Goal: Task Accomplishment & Management: Manage account settings

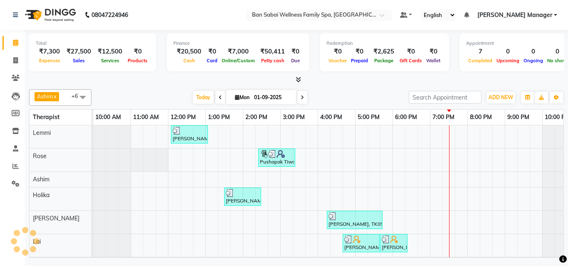
scroll to position [0, 16]
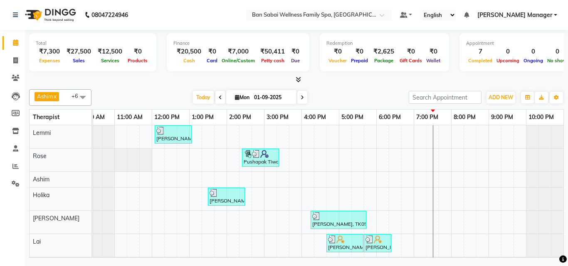
click at [441, 142] on div "[PERSON_NAME], TK01, 12:05 PM-01:05 PM, Swedish Massage (Medium Pressure)-60min…" at bounding box center [320, 203] width 486 height 155
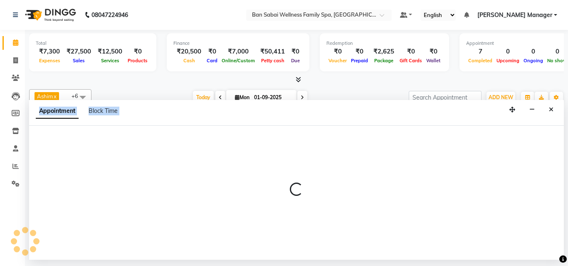
click at [441, 142] on div at bounding box center [296, 193] width 535 height 134
click at [553, 107] on icon "Close" at bounding box center [551, 110] width 5 height 6
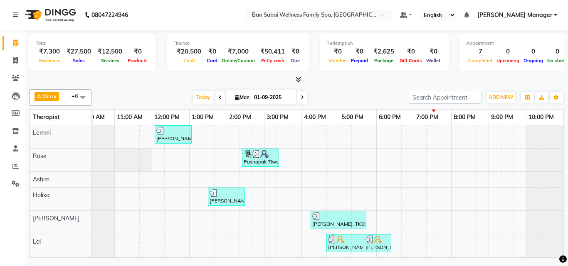
click at [444, 183] on div "[PERSON_NAME], TK01, 12:05 PM-01:05 PM, Swedish Massage (Medium Pressure)-60min…" at bounding box center [320, 203] width 486 height 155
select select "78178"
select select "tentative"
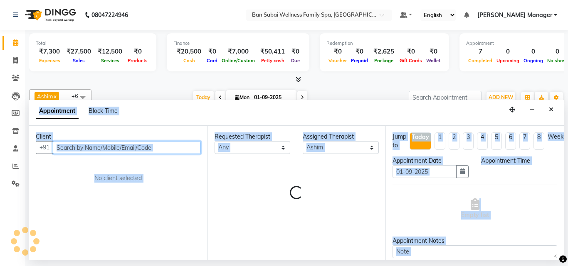
click at [444, 183] on div "Appointment Date [DATE]" at bounding box center [430, 171] width 89 height 28
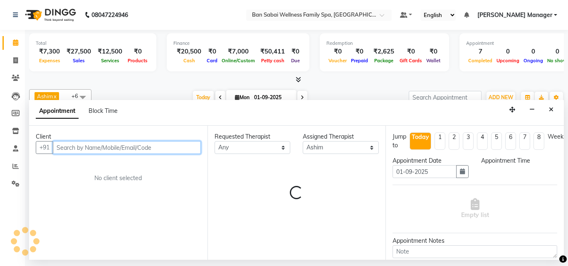
select select "1185"
click at [86, 148] on input "text" at bounding box center [127, 147] width 148 height 13
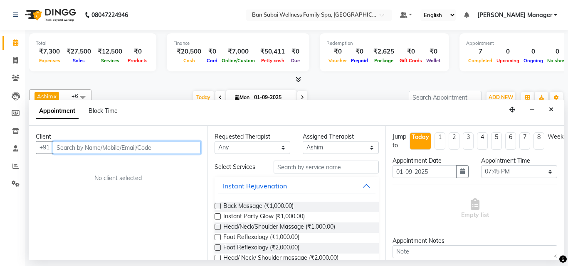
type input "k"
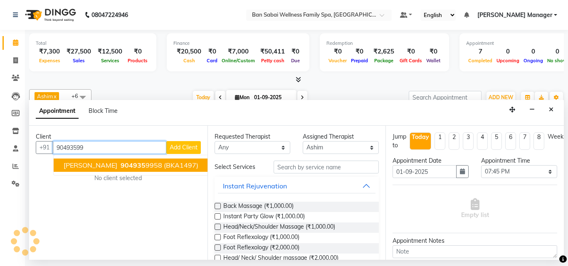
click at [154, 164] on ngb-highlight "904935 9958" at bounding box center [140, 165] width 43 height 8
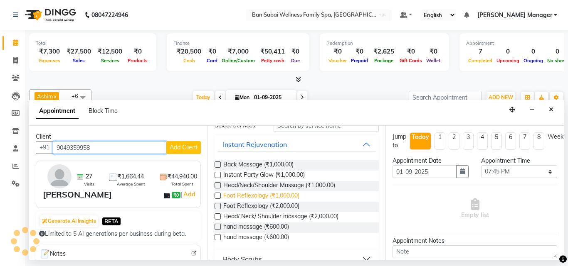
scroll to position [0, 0]
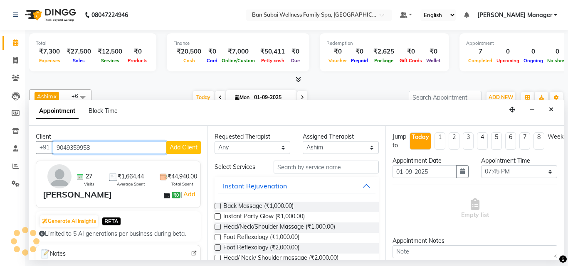
type input "9049359958"
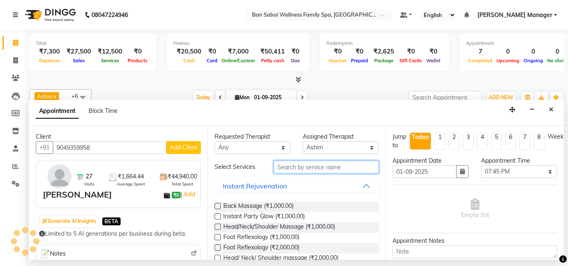
click at [289, 167] on input "text" at bounding box center [327, 167] width 106 height 13
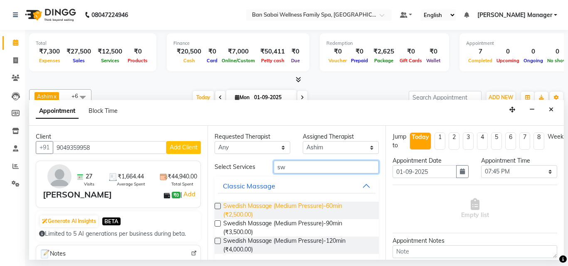
type input "sw"
click at [230, 208] on span "Swedish Massage (Medium Pressure)-60min (₹2,500.00)" at bounding box center [297, 210] width 149 height 17
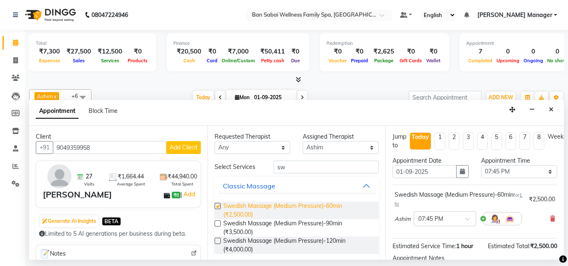
checkbox input "false"
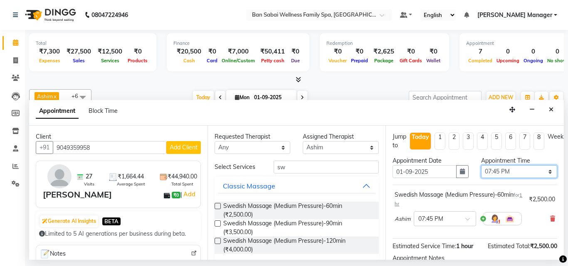
click at [541, 175] on select "Select 11:00 AM 11:05 AM 11:10 AM 11:15 AM 11:20 AM 11:25 AM 11:30 AM 11:35 AM …" at bounding box center [519, 171] width 76 height 13
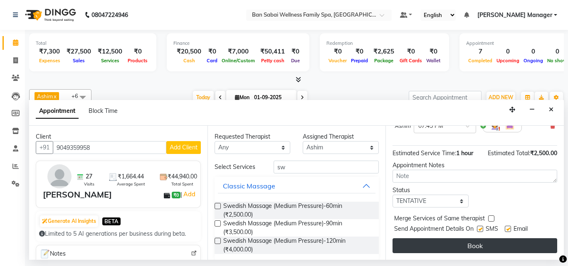
scroll to position [99, 0]
click at [460, 239] on button "Book" at bounding box center [474, 246] width 165 height 15
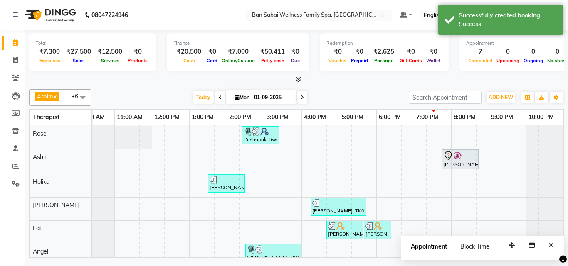
scroll to position [38, 0]
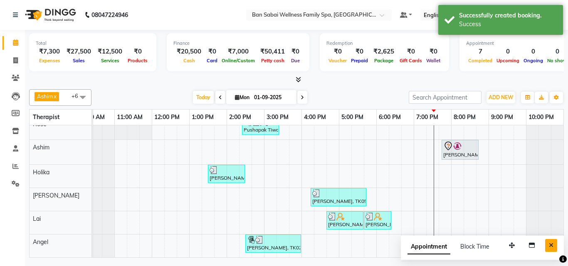
click at [551, 246] on icon "Close" at bounding box center [551, 246] width 5 height 6
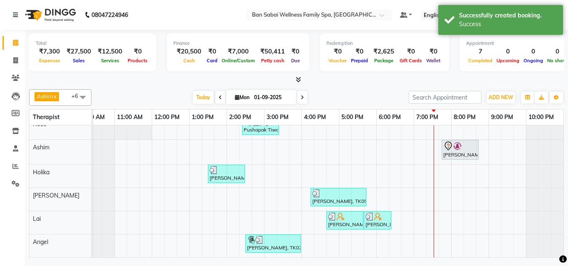
scroll to position [0, 0]
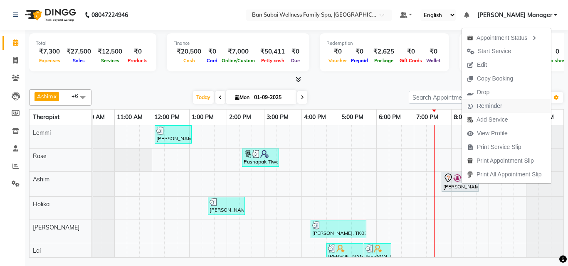
click at [493, 107] on span "Reminder" at bounding box center [489, 106] width 25 height 9
click at [493, 136] on span "View Profile" at bounding box center [491, 134] width 31 height 9
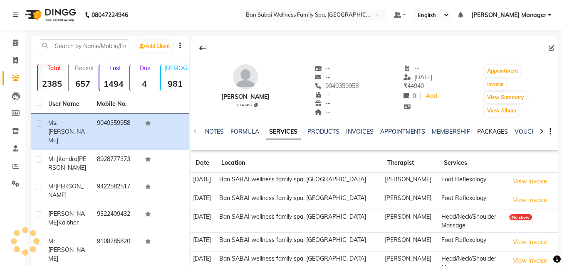
click at [499, 133] on link "PACKAGES" at bounding box center [492, 131] width 31 height 7
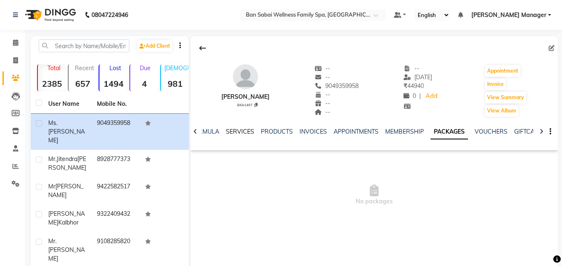
click at [237, 128] on link "SERVICES" at bounding box center [240, 131] width 28 height 7
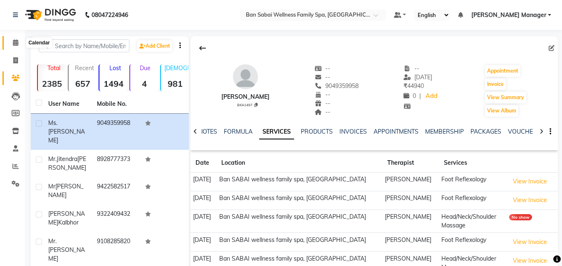
click at [13, 44] on icon at bounding box center [15, 42] width 5 height 6
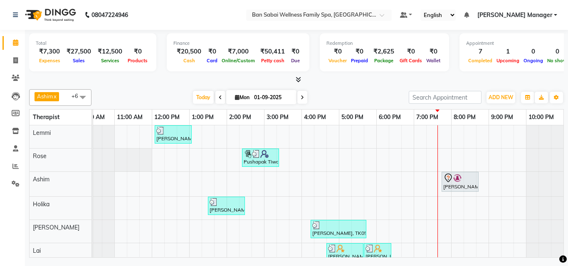
scroll to position [0, 22]
click at [556, 100] on icon "button" at bounding box center [556, 97] width 5 height 5
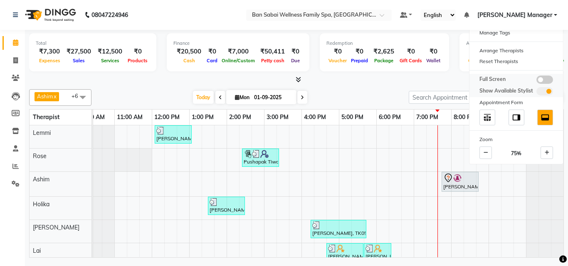
click at [543, 79] on span at bounding box center [544, 80] width 17 height 8
click at [536, 81] on input "checkbox" at bounding box center [536, 81] width 0 height 0
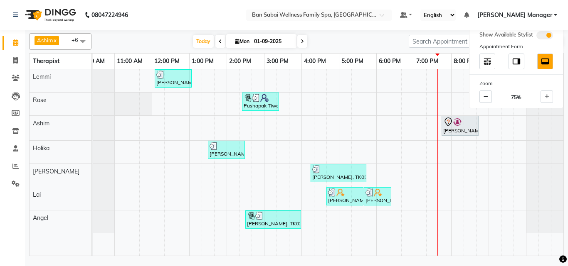
scroll to position [0, 16]
click at [237, 9] on nav "08047224946 Select Location × Ban Sabai Wellness Family Spa, Kalyani Nagar Defa…" at bounding box center [284, 15] width 568 height 30
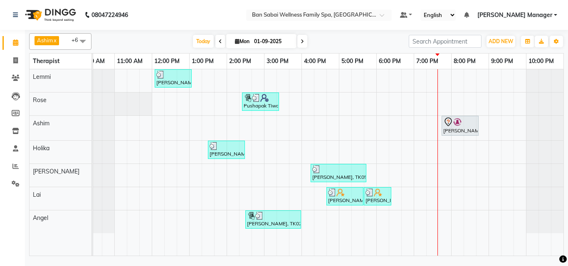
click at [453, 82] on div "[PERSON_NAME], TK01, 12:05 PM-01:05 PM, Swedish Massage (Medium Pressure)-60min…" at bounding box center [320, 162] width 486 height 187
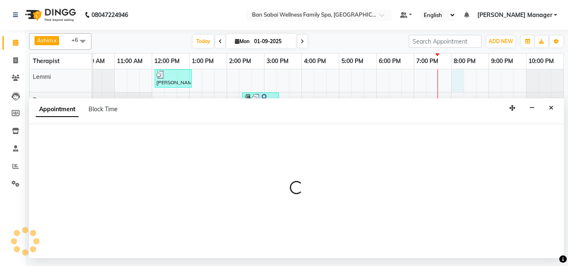
select select "78151"
select select "1200"
select select "tentative"
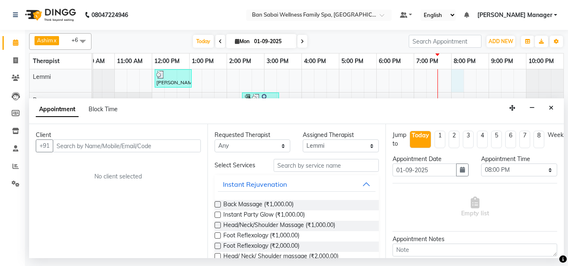
click at [145, 147] on input "text" at bounding box center [127, 146] width 148 height 13
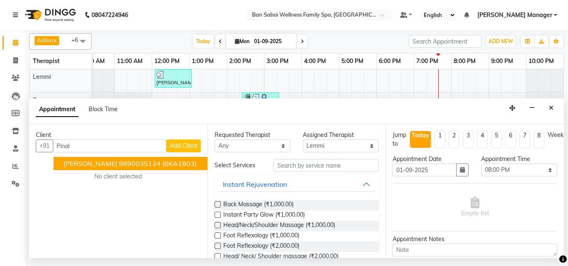
click at [159, 165] on ngb-highlight "9890035134" at bounding box center [140, 164] width 42 height 8
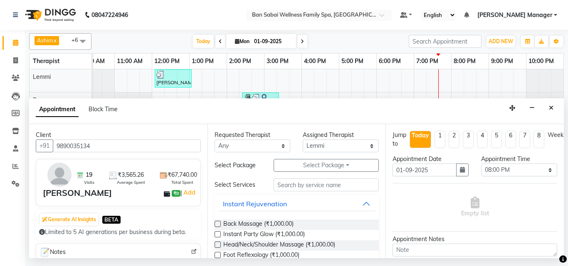
type input "9890035134"
click at [306, 186] on input "text" at bounding box center [327, 185] width 106 height 13
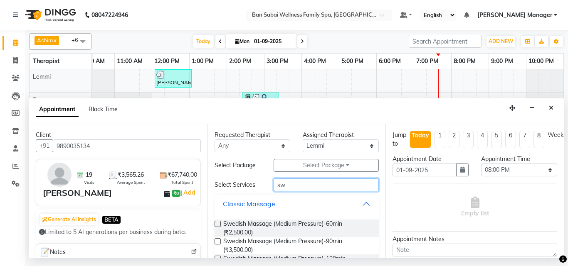
type input "sw"
click at [219, 224] on label at bounding box center [217, 224] width 6 height 6
click at [219, 224] on input "checkbox" at bounding box center [216, 224] width 5 height 5
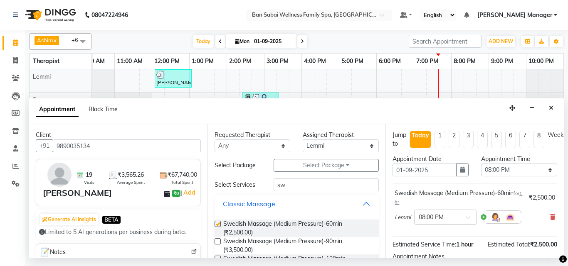
checkbox input "false"
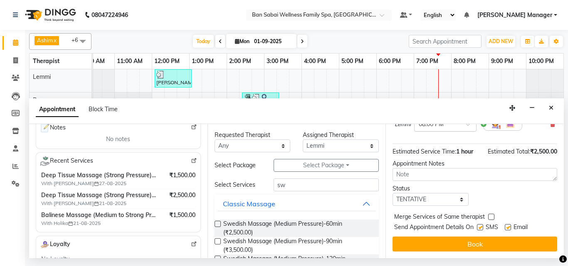
scroll to position [99, 0]
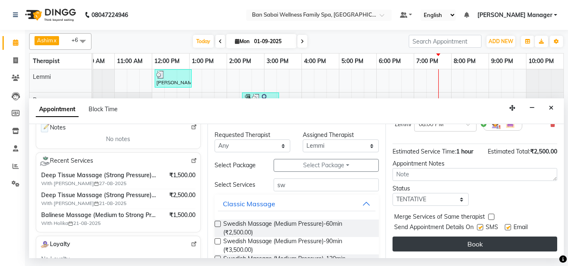
click at [469, 237] on button "Book" at bounding box center [474, 244] width 165 height 15
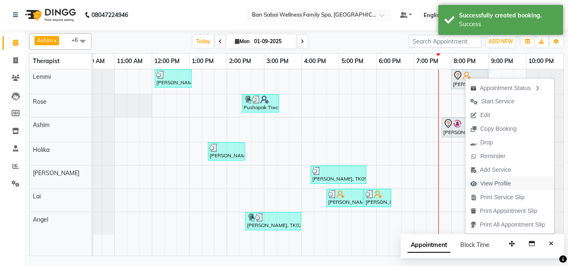
click at [500, 183] on span "View Profile" at bounding box center [495, 184] width 31 height 9
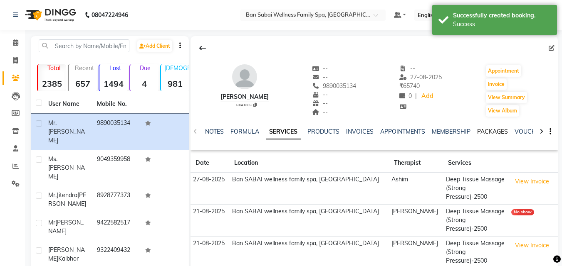
click at [494, 131] on link "PACKAGES" at bounding box center [492, 131] width 31 height 7
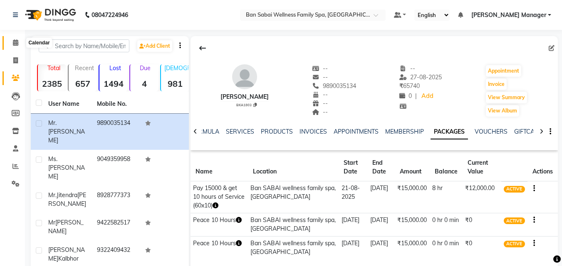
click at [16, 44] on icon at bounding box center [15, 42] width 5 height 6
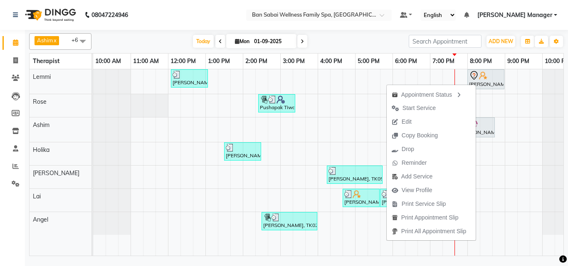
click at [169, 12] on nav "08047224946 Select Location × Ban Sabai Wellness Family Spa, Kalyani Nagar Defa…" at bounding box center [284, 15] width 568 height 30
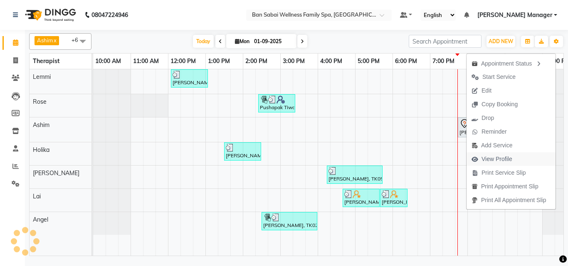
click at [498, 160] on span "View Profile" at bounding box center [496, 159] width 31 height 9
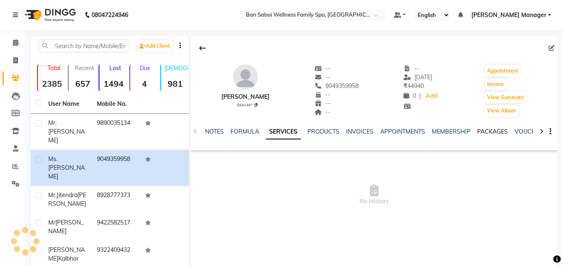
click at [496, 133] on link "PACKAGES" at bounding box center [492, 131] width 31 height 7
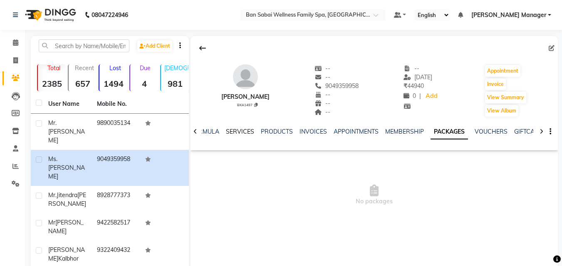
click at [243, 132] on link "SERVICES" at bounding box center [240, 131] width 28 height 7
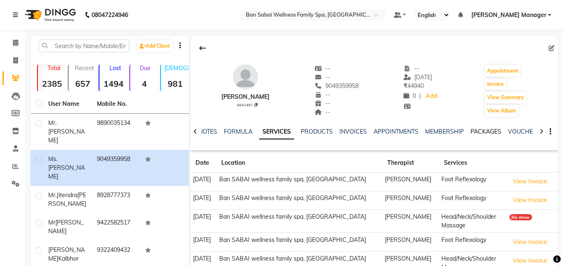
click at [483, 131] on link "PACKAGES" at bounding box center [485, 131] width 31 height 7
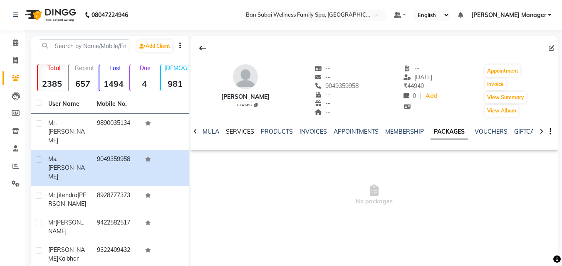
click at [239, 130] on link "SERVICES" at bounding box center [240, 131] width 28 height 7
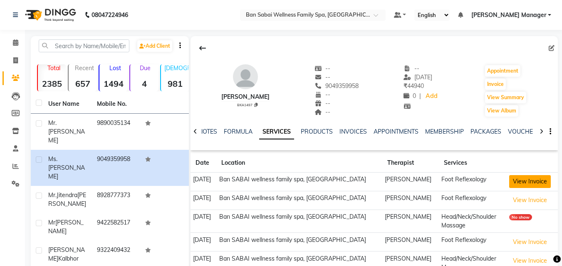
click at [519, 184] on button "View Invoice" at bounding box center [530, 181] width 42 height 13
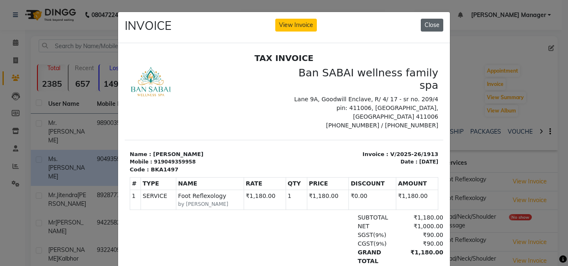
click at [431, 24] on button "Close" at bounding box center [432, 25] width 22 height 13
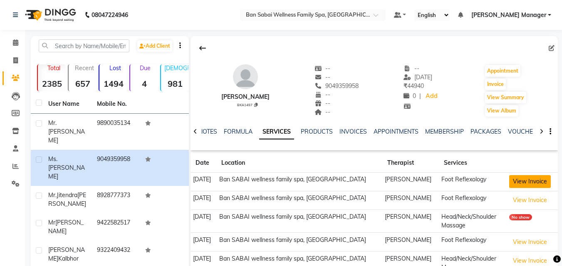
click at [527, 183] on button "View Invoice" at bounding box center [530, 181] width 42 height 13
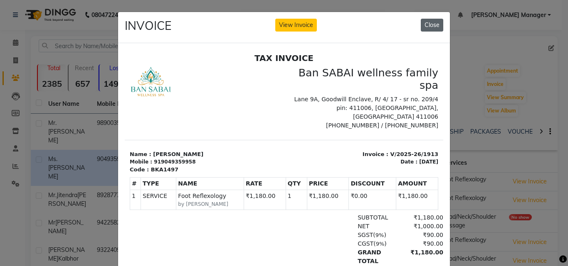
click at [430, 27] on button "Close" at bounding box center [432, 25] width 22 height 13
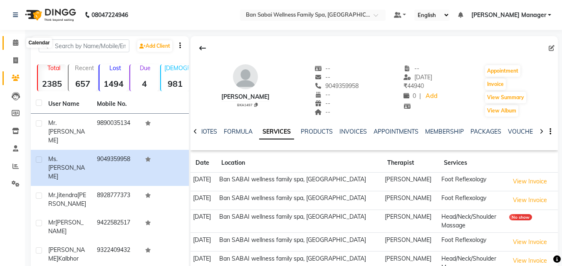
click at [14, 43] on icon at bounding box center [15, 42] width 5 height 6
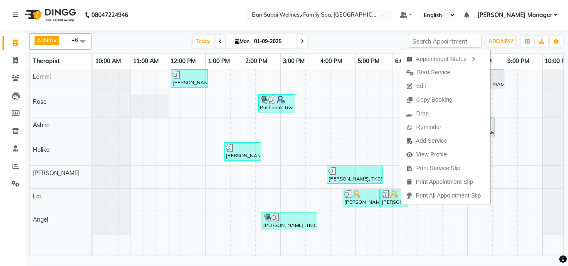
click at [264, 17] on nav "08047224946 Select Location × Ban Sabai Wellness Family Spa, Kalyani Nagar Defa…" at bounding box center [284, 15] width 568 height 30
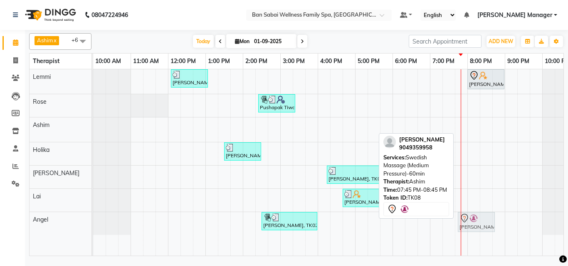
drag, startPoint x: 485, startPoint y: 126, endPoint x: 489, endPoint y: 226, distance: 100.3
click at [489, 226] on tbody "[PERSON_NAME], TK01, 12:05 PM-01:05 PM, Swedish Massage (Medium Pressure)-60min…" at bounding box center [336, 152] width 486 height 166
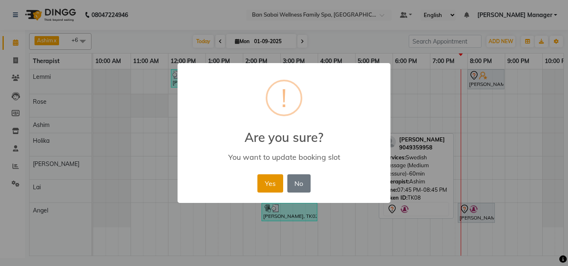
click at [261, 185] on button "Yes" at bounding box center [269, 184] width 25 height 18
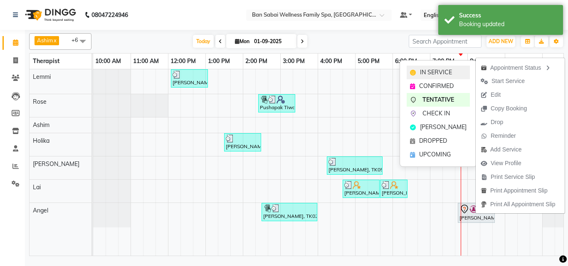
click at [437, 74] on span "IN SERVICE" at bounding box center [436, 72] width 32 height 9
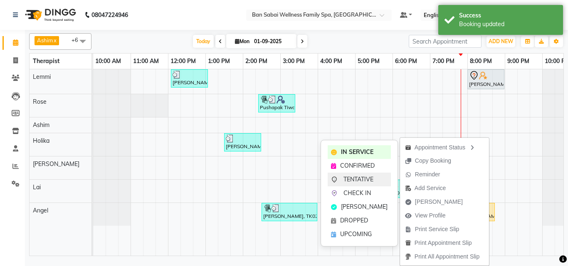
click at [351, 180] on span "TENTATIVE" at bounding box center [358, 179] width 30 height 9
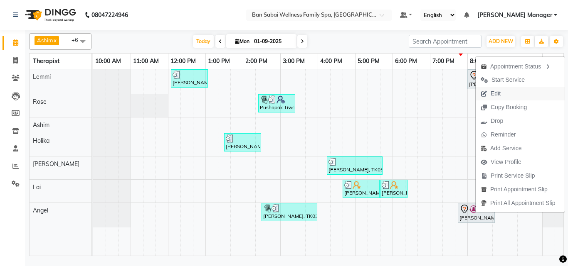
click at [495, 96] on span "Edit" at bounding box center [495, 93] width 10 height 9
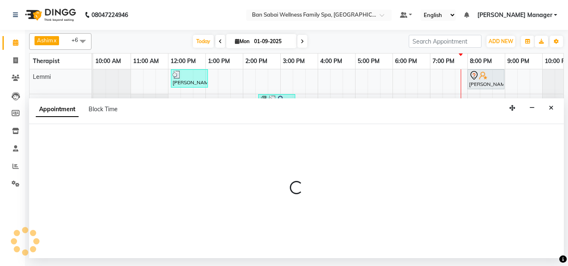
select select "tentative"
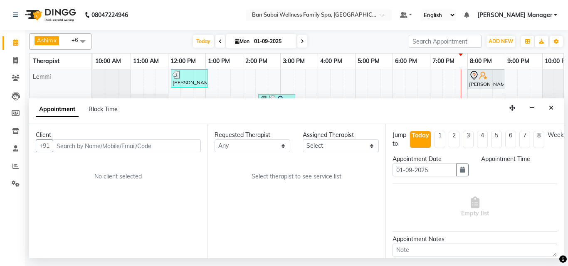
select select "90339"
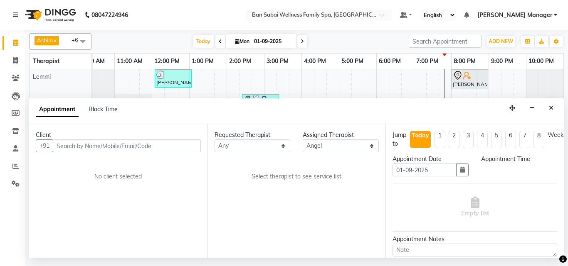
select select "1185"
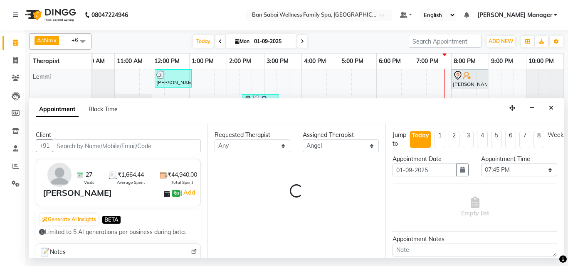
select select "4132"
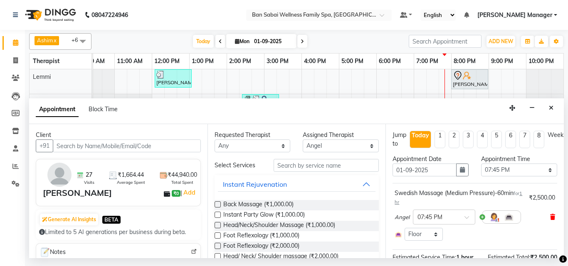
click at [550, 217] on icon at bounding box center [552, 217] width 5 height 6
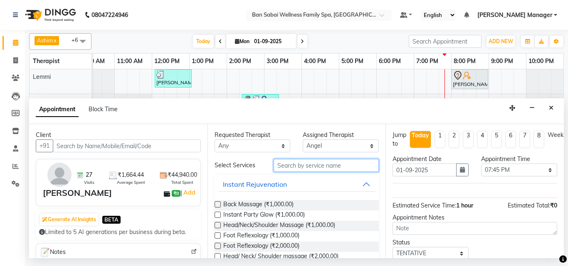
click at [286, 167] on input "text" at bounding box center [327, 165] width 106 height 13
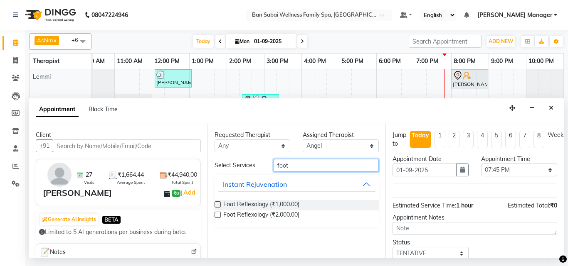
type input "foot"
click at [217, 204] on label at bounding box center [217, 205] width 6 height 6
click at [217, 204] on input "checkbox" at bounding box center [216, 205] width 5 height 5
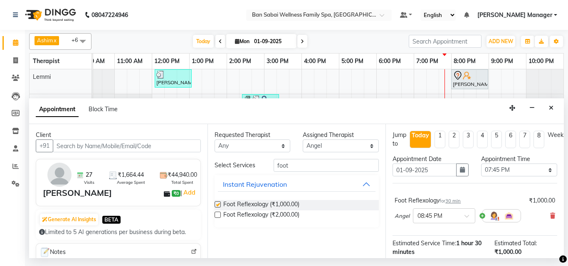
checkbox input "false"
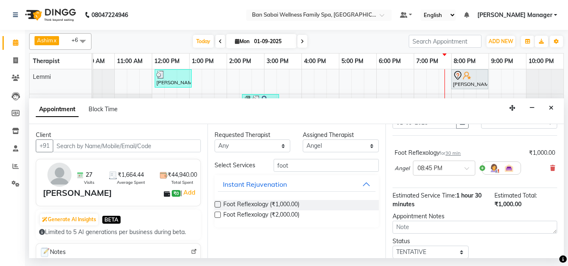
scroll to position [83, 0]
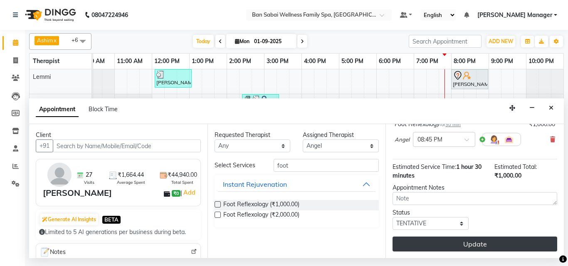
click at [495, 237] on button "Update" at bounding box center [474, 244] width 165 height 15
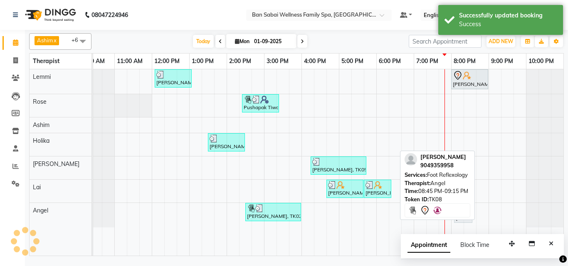
drag, startPoint x: 487, startPoint y: 217, endPoint x: 462, endPoint y: 216, distance: 25.0
click at [462, 216] on div "[PERSON_NAME] x Holika x Lemmi x Rose x [PERSON_NAME] x [PERSON_NAME] x +6 Sele…" at bounding box center [296, 143] width 535 height 227
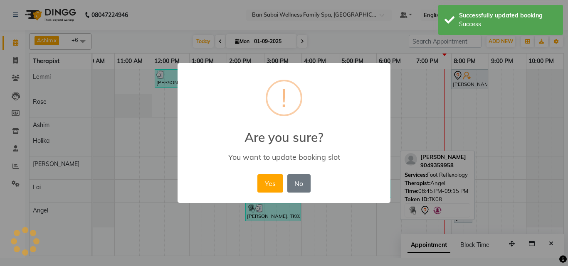
click at [461, 216] on div "× ! Are you sure? You want to update booking slot Yes No No" at bounding box center [284, 133] width 568 height 266
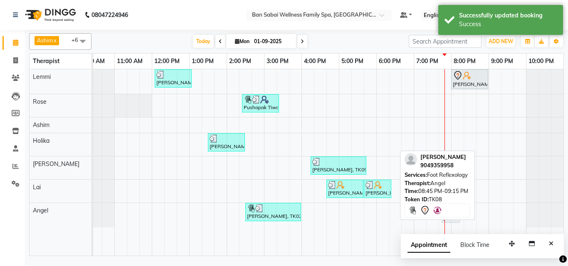
drag, startPoint x: 490, startPoint y: 214, endPoint x: 457, endPoint y: 218, distance: 33.5
click at [457, 218] on div "[PERSON_NAME] x Holika x Lemmi x Rose x [PERSON_NAME] x [PERSON_NAME] x +6 Sele…" at bounding box center [296, 143] width 535 height 227
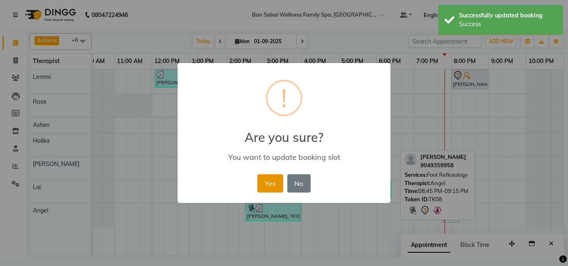
click at [269, 182] on button "Yes" at bounding box center [269, 184] width 25 height 18
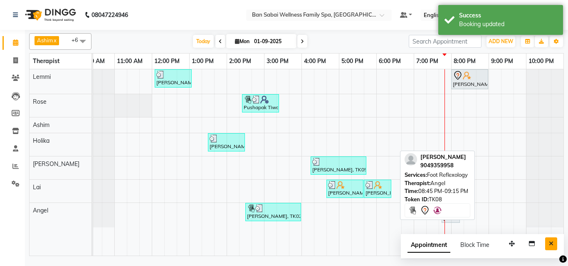
click at [552, 243] on icon "Close" at bounding box center [551, 244] width 5 height 6
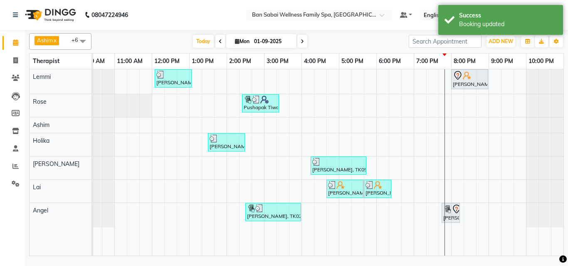
click at [186, 11] on nav "08047224946 Select Location × Ban Sabai Wellness Family Spa, Kalyani Nagar Defa…" at bounding box center [284, 15] width 568 height 30
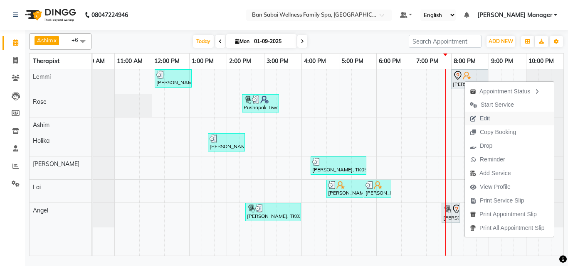
click at [487, 118] on span "Edit" at bounding box center [485, 118] width 10 height 9
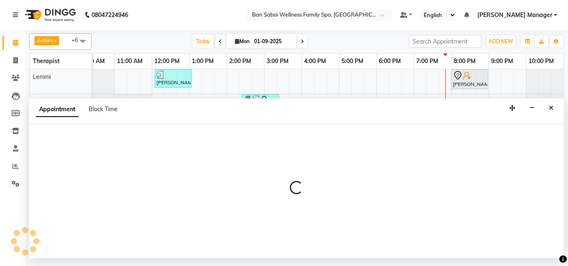
select select "tentative"
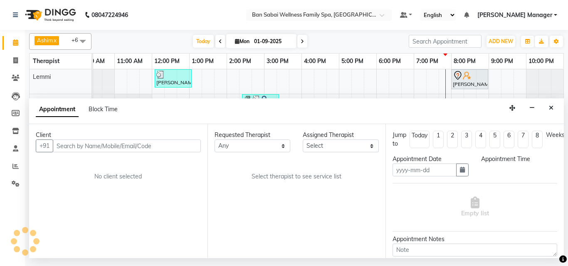
type input "01-09-2025"
select select "78151"
select select "1200"
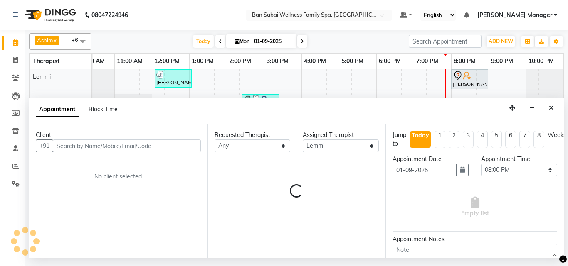
select select "4132"
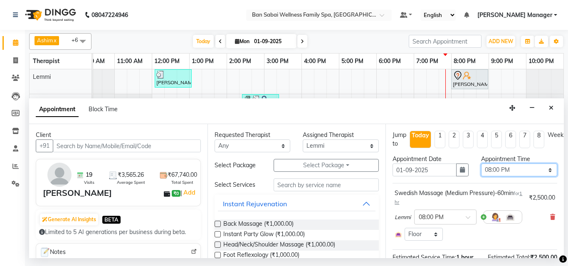
click at [546, 171] on select "Select 11:00 AM 11:05 AM 11:10 AM 11:15 AM 11:20 AM 11:25 AM 11:30 AM 11:35 AM …" at bounding box center [519, 170] width 76 height 13
select select "1215"
click at [481, 164] on select "Select 11:00 AM 11:05 AM 11:10 AM 11:15 AM 11:20 AM 11:25 AM 11:30 AM 11:35 AM …" at bounding box center [519, 170] width 76 height 13
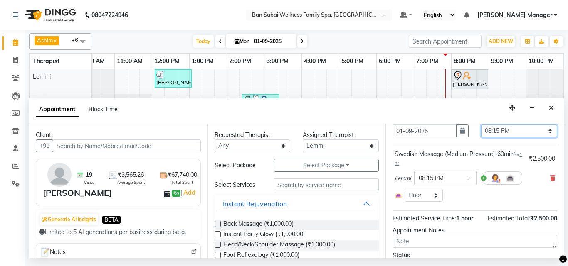
scroll to position [88, 0]
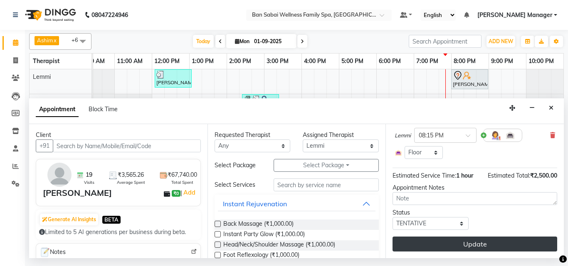
click at [483, 239] on button "Update" at bounding box center [474, 244] width 165 height 15
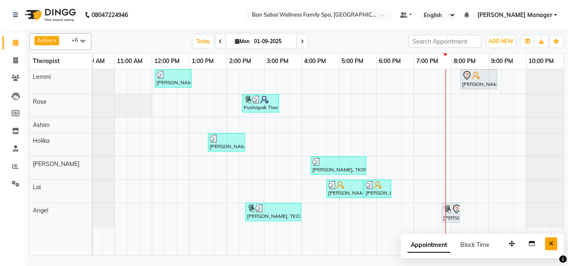
click at [552, 244] on icon "Close" at bounding box center [551, 244] width 5 height 6
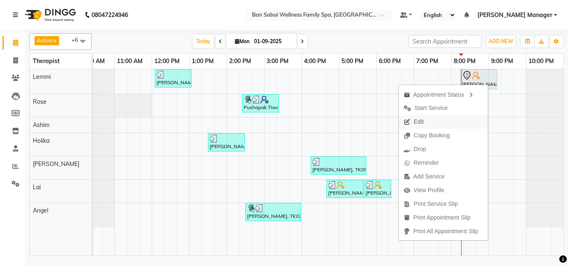
click at [418, 122] on span "Edit" at bounding box center [419, 122] width 10 height 9
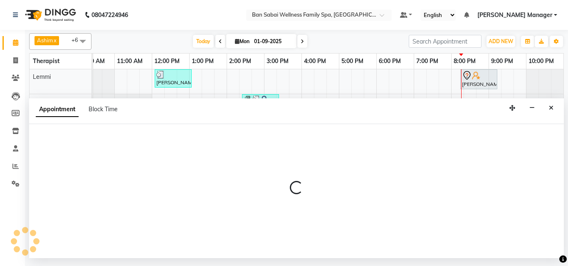
select select "tentative"
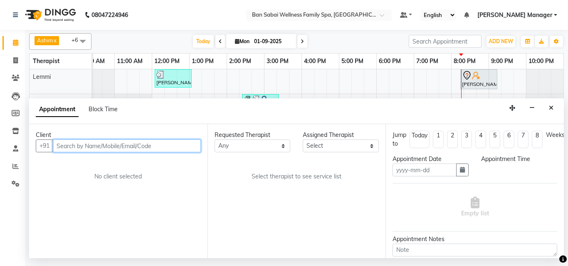
type input "01-09-2025"
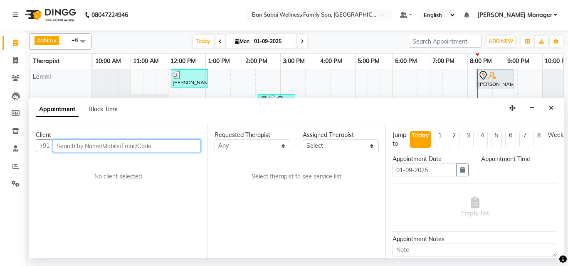
select select "78151"
select select "1215"
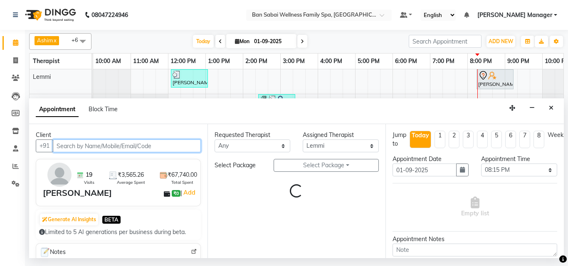
scroll to position [0, 16]
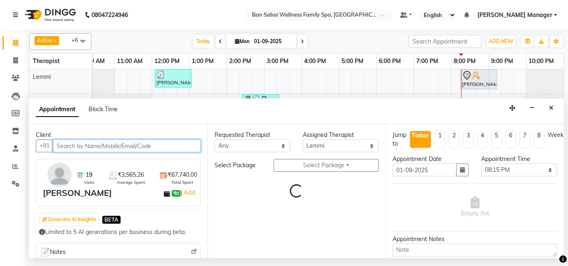
select select "4132"
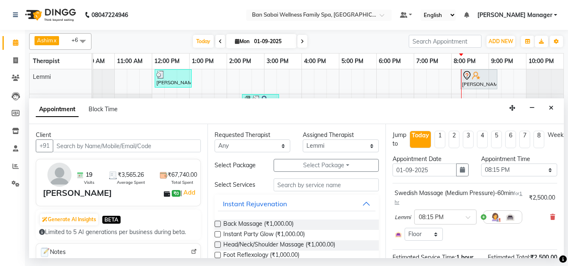
click at [545, 212] on div "Lemmi × 08:15 PM" at bounding box center [474, 218] width 160 height 22
click at [550, 219] on icon at bounding box center [552, 217] width 5 height 6
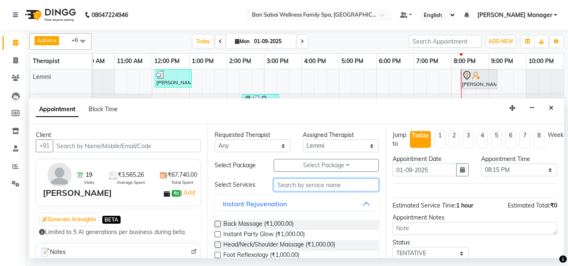
click at [291, 184] on input "text" at bounding box center [327, 185] width 106 height 13
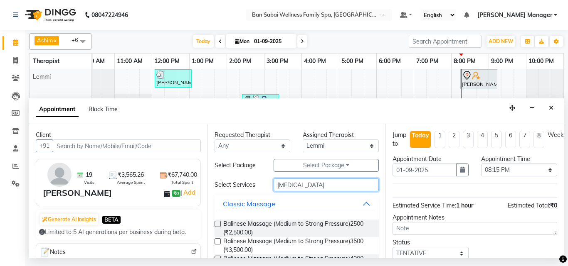
type input "[MEDICAL_DATA]"
click at [220, 224] on label at bounding box center [217, 224] width 6 height 6
click at [220, 224] on input "checkbox" at bounding box center [216, 224] width 5 height 5
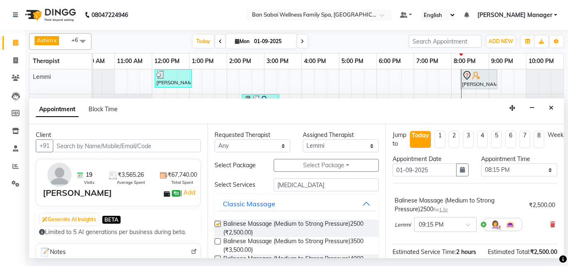
checkbox input "false"
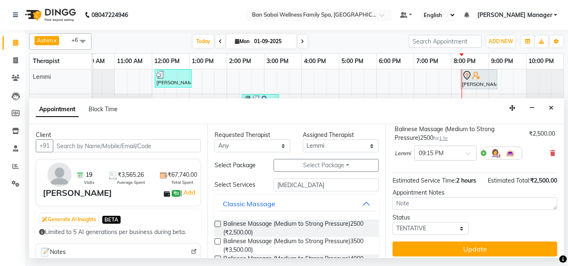
scroll to position [83, 0]
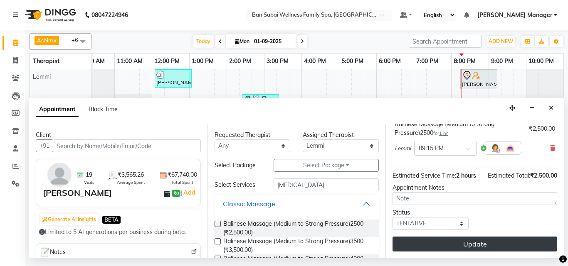
click at [479, 245] on button "Update" at bounding box center [474, 244] width 165 height 15
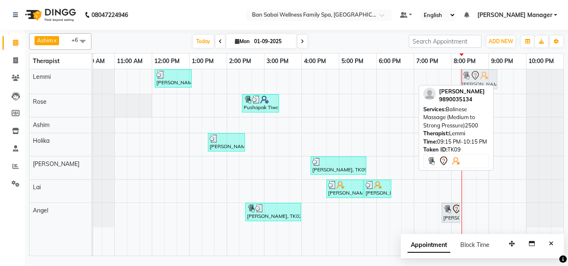
drag, startPoint x: 515, startPoint y: 86, endPoint x: 483, endPoint y: 79, distance: 32.8
click at [77, 79] on div "[PERSON_NAME], TK01, 12:05 PM-01:05 PM, Swedish Massage (Medium Pressure)-60min…" at bounding box center [77, 81] width 0 height 25
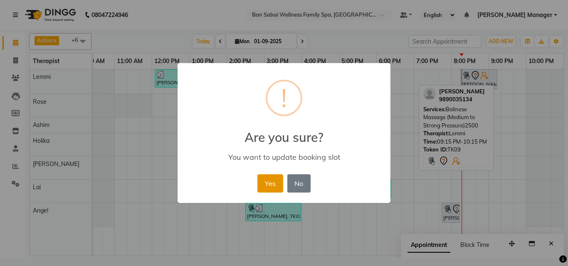
click at [263, 182] on button "Yes" at bounding box center [269, 184] width 25 height 18
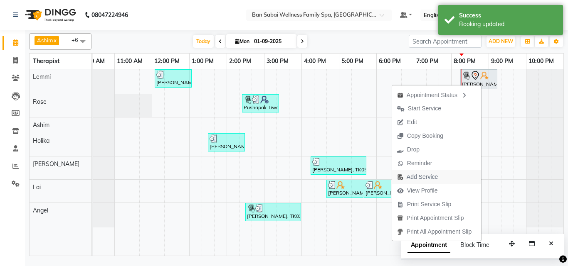
click at [426, 175] on span "Add Service" at bounding box center [422, 177] width 31 height 9
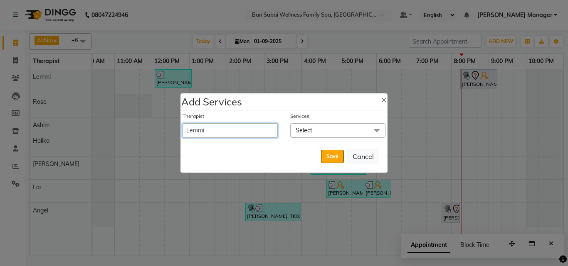
click at [256, 127] on select "Admin [PERSON_NAME] [PERSON_NAME] [PERSON_NAME], [PERSON_NAME] Easther, [PERSON…" at bounding box center [229, 130] width 95 height 15
select select "78178"
click at [182, 123] on select "Admin [PERSON_NAME] [PERSON_NAME] [PERSON_NAME], [PERSON_NAME] Easther, [PERSON…" at bounding box center [229, 130] width 95 height 15
select select "1335"
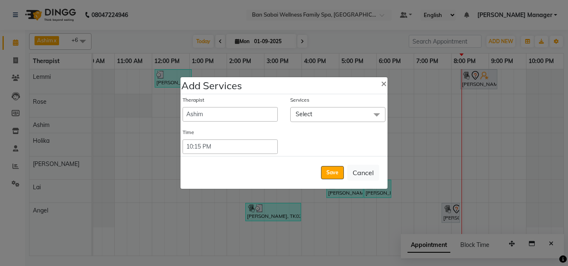
click at [376, 111] on span at bounding box center [376, 115] width 17 height 16
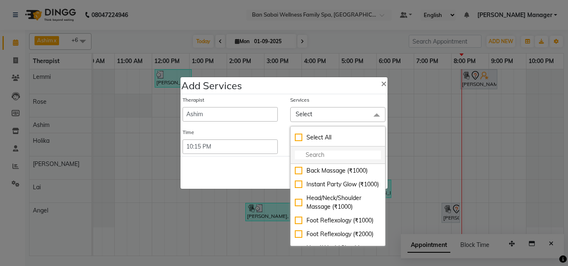
click at [312, 153] on input "multiselect-search" at bounding box center [338, 155] width 86 height 9
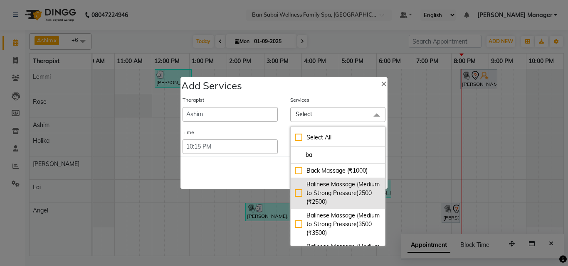
type input "ba"
click at [319, 194] on div "Balinese Massage (Medium to Strong Pressure)2500 (₹2500)" at bounding box center [338, 193] width 86 height 26
checkbox input "true"
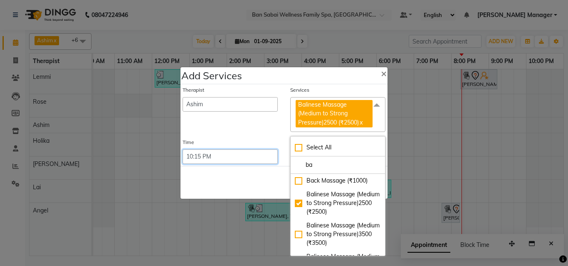
click at [246, 153] on select "Select 09:00 AM 09:05 AM 09:10 AM 09:15 AM 09:20 AM 09:25 AM 09:30 AM 09:35 AM …" at bounding box center [229, 157] width 95 height 15
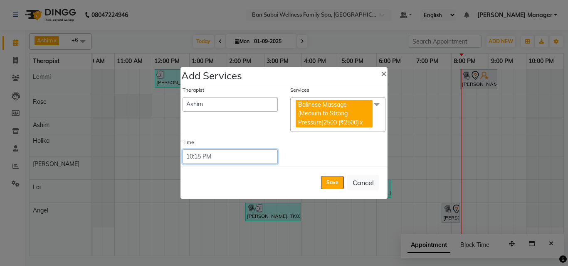
select select "1215"
click at [182, 150] on select "Select 09:00 AM 09:05 AM 09:10 AM 09:15 AM 09:20 AM 09:25 AM 09:30 AM 09:35 AM …" at bounding box center [229, 157] width 95 height 15
click at [340, 183] on button "Save" at bounding box center [332, 182] width 23 height 13
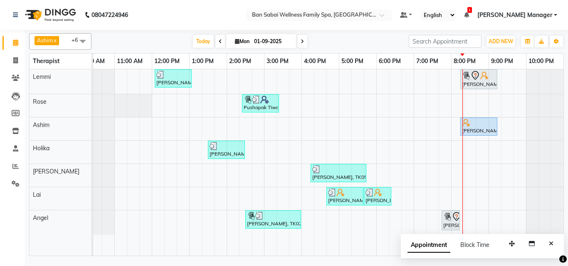
click at [470, 101] on div "[PERSON_NAME], TK01, 12:05 PM-01:05 PM, Swedish Massage (Medium Pressure)-60min…" at bounding box center [320, 162] width 486 height 187
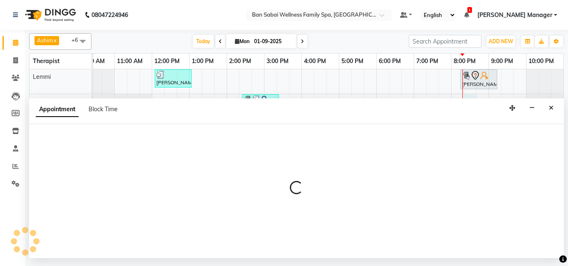
click at [470, 101] on div "Appointment Block Time" at bounding box center [296, 112] width 535 height 26
select select "78158"
select select "1215"
select select "tentative"
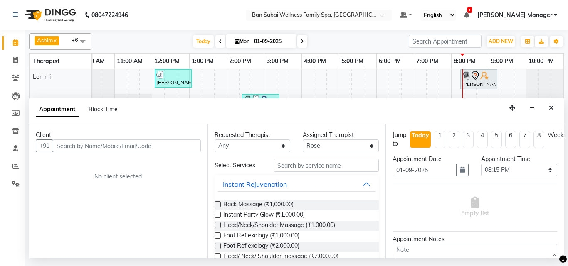
click at [113, 145] on input "text" at bounding box center [127, 146] width 148 height 13
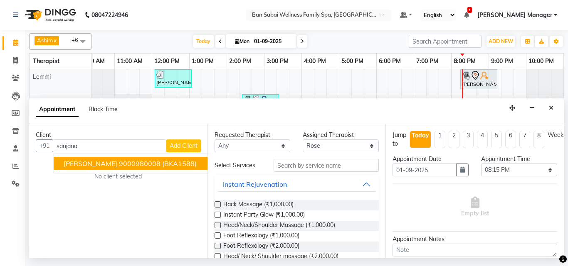
click at [145, 165] on ngb-highlight "9000980008" at bounding box center [140, 164] width 42 height 8
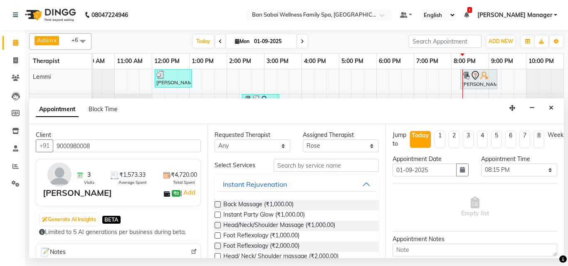
type input "9000980008"
click at [303, 166] on input "text" at bounding box center [327, 165] width 106 height 13
click at [219, 205] on label at bounding box center [217, 205] width 6 height 6
click at [219, 205] on input "checkbox" at bounding box center [216, 205] width 5 height 5
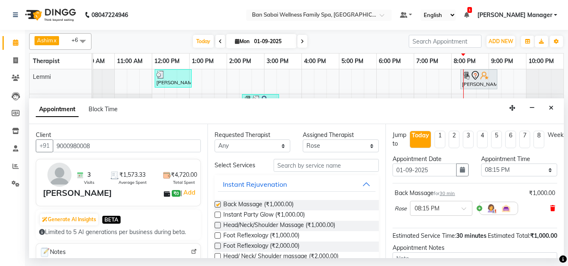
checkbox input "false"
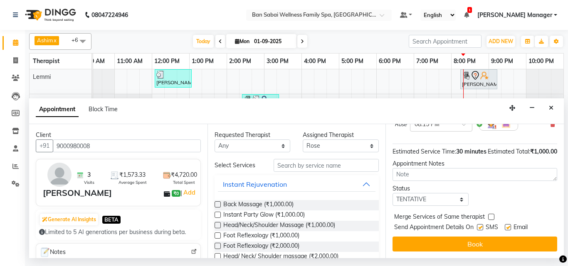
scroll to position [99, 0]
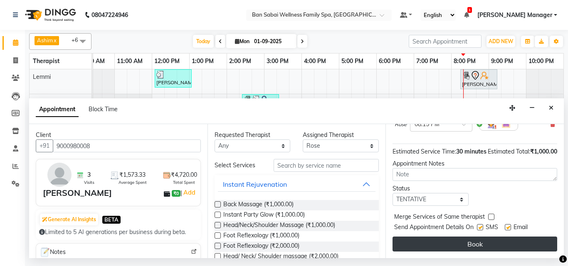
click at [464, 238] on button "Book" at bounding box center [474, 244] width 165 height 15
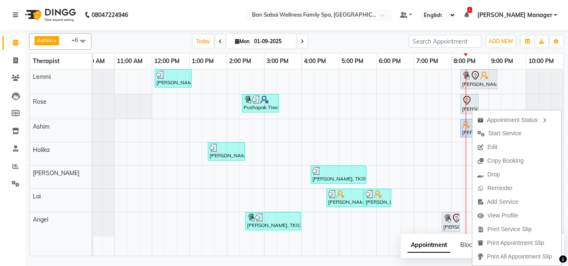
click at [203, 12] on nav "08047224946 Select Location × Ban Sabai Wellness Family Spa, Kalyani Nagar Defa…" at bounding box center [284, 15] width 568 height 30
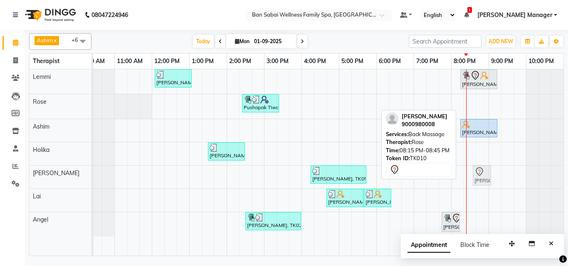
drag, startPoint x: 471, startPoint y: 104, endPoint x: 483, endPoint y: 183, distance: 79.8
click at [483, 183] on tbody "[PERSON_NAME], TK01, 12:05 PM-01:05 PM, Swedish Massage (Medium Pressure)-60min…" at bounding box center [320, 153] width 486 height 168
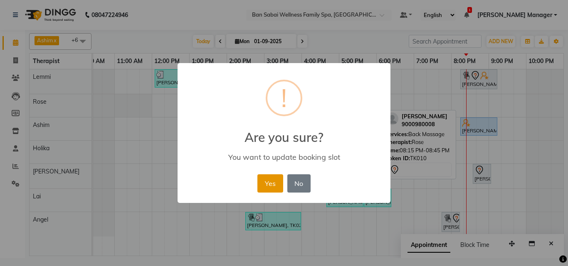
click at [274, 180] on button "Yes" at bounding box center [269, 184] width 25 height 18
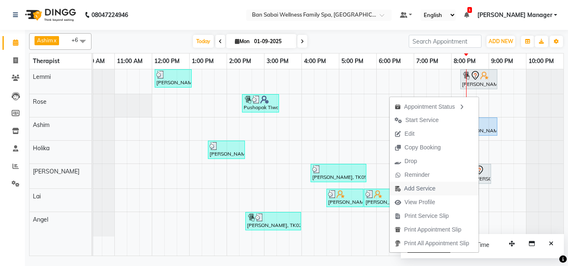
click at [422, 188] on span "Add Service" at bounding box center [419, 189] width 31 height 9
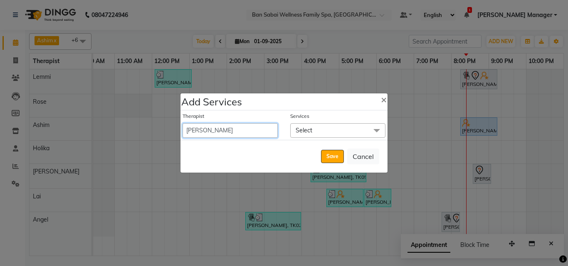
click at [259, 126] on select "Admin [PERSON_NAME] [PERSON_NAME] [PERSON_NAME], [PERSON_NAME] Easther, [PERSON…" at bounding box center [229, 130] width 95 height 15
click at [264, 130] on select "Admin [PERSON_NAME] [PERSON_NAME] [PERSON_NAME], [PERSON_NAME] Easther, [PERSON…" at bounding box center [229, 130] width 95 height 15
click at [250, 128] on select "Admin [PERSON_NAME] [PERSON_NAME] [PERSON_NAME], [PERSON_NAME] Easther, [PERSON…" at bounding box center [229, 130] width 95 height 15
click at [383, 102] on span "×" at bounding box center [384, 99] width 6 height 12
select select "78558"
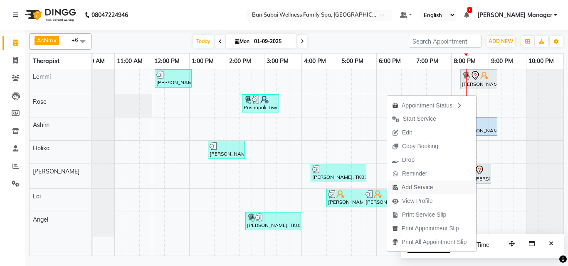
click at [419, 188] on span "Add Service" at bounding box center [417, 187] width 31 height 9
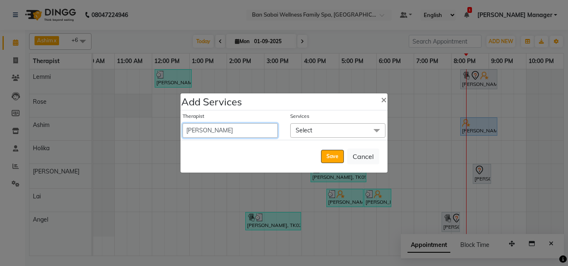
click at [256, 129] on select "Admin [PERSON_NAME] [PERSON_NAME] [PERSON_NAME], [PERSON_NAME] Easther, [PERSON…" at bounding box center [229, 130] width 95 height 15
select select "90338"
click at [182, 123] on select "Admin [PERSON_NAME] [PERSON_NAME] [PERSON_NAME], [PERSON_NAME] Easther, [PERSON…" at bounding box center [229, 130] width 95 height 15
select select "1265"
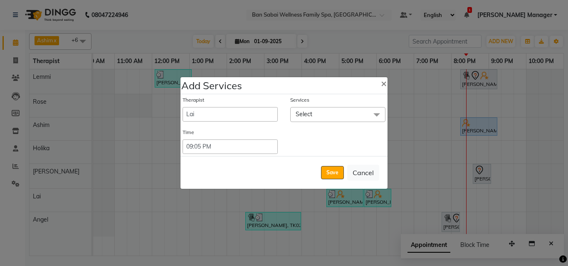
click at [380, 116] on span at bounding box center [376, 115] width 17 height 16
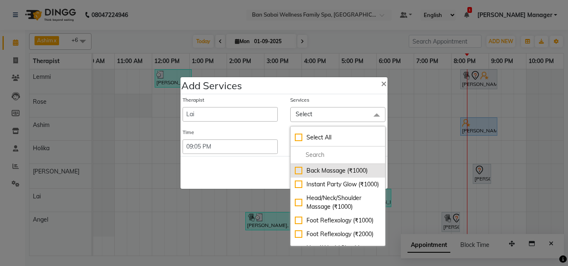
click at [334, 170] on div "Back Massage (₹1000)" at bounding box center [338, 171] width 86 height 9
checkbox input "true"
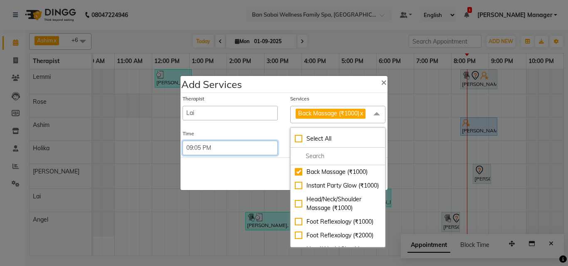
click at [226, 147] on select "Select 09:00 AM 09:05 AM 09:10 AM 09:15 AM 09:20 AM 09:25 AM 09:30 AM 09:35 AM …" at bounding box center [229, 148] width 95 height 15
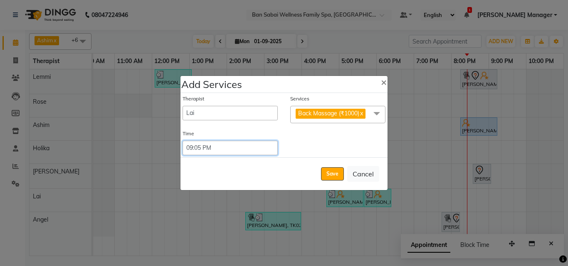
select select "1230"
click at [182, 141] on select "Select 09:00 AM 09:05 AM 09:10 AM 09:15 AM 09:20 AM 09:25 AM 09:30 AM 09:35 AM …" at bounding box center [229, 148] width 95 height 15
click at [334, 172] on button "Save" at bounding box center [332, 174] width 23 height 13
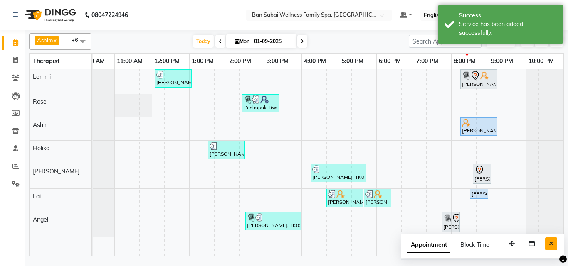
click at [548, 245] on button "Close" at bounding box center [551, 244] width 12 height 13
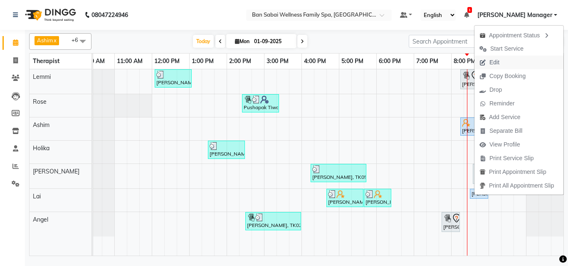
click at [502, 65] on span "Edit" at bounding box center [489, 63] width 30 height 14
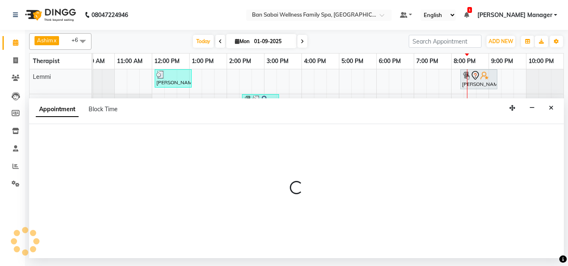
select select "tentative"
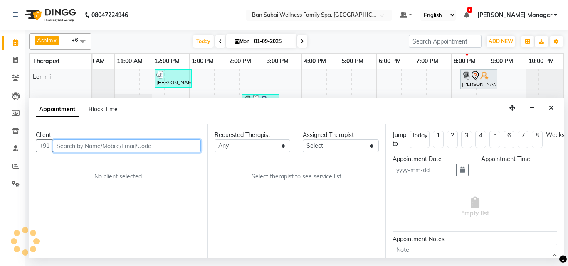
type input "01-09-2025"
select select "1230"
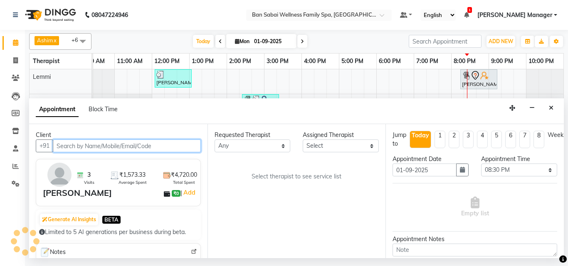
select select "87127"
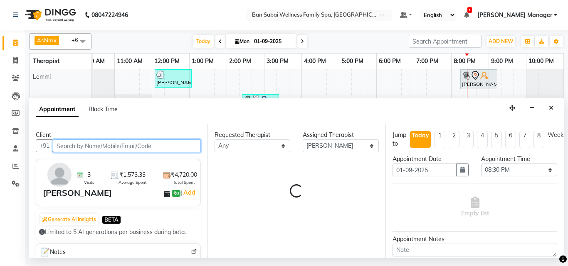
select select "4132"
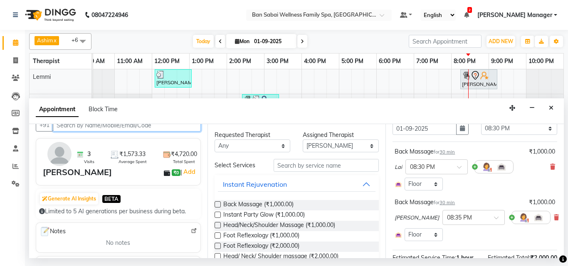
scroll to position [0, 0]
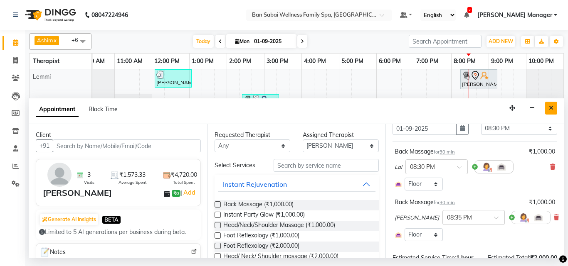
click at [549, 109] on icon "Close" at bounding box center [551, 108] width 5 height 6
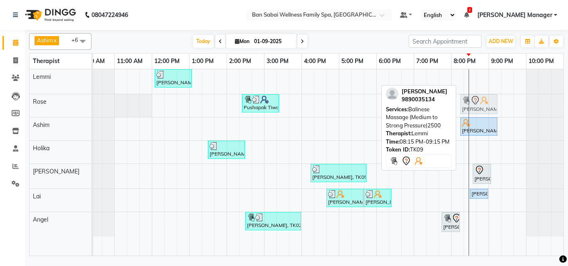
drag, startPoint x: 473, startPoint y: 76, endPoint x: 477, endPoint y: 92, distance: 16.5
click at [478, 98] on tbody "[PERSON_NAME], TK01, 12:05 PM-01:05 PM, Swedish Massage (Medium Pressure)-60min…" at bounding box center [320, 153] width 486 height 168
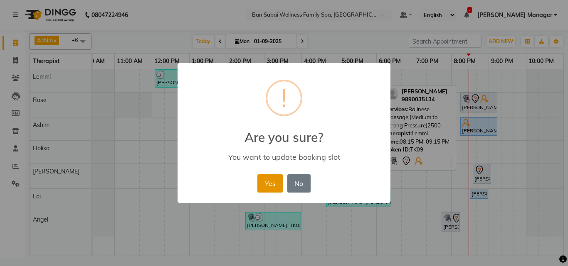
click at [270, 189] on button "Yes" at bounding box center [269, 184] width 25 height 18
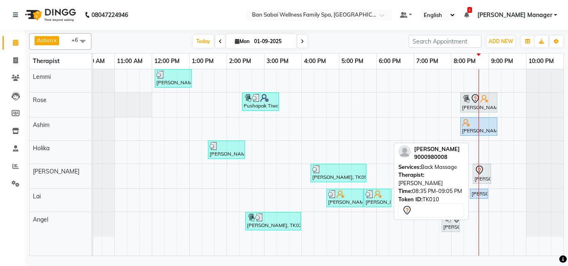
click at [484, 172] on icon at bounding box center [479, 170] width 10 height 10
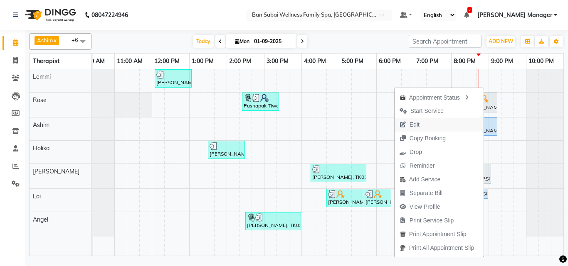
click at [429, 123] on button "Edit" at bounding box center [438, 125] width 89 height 14
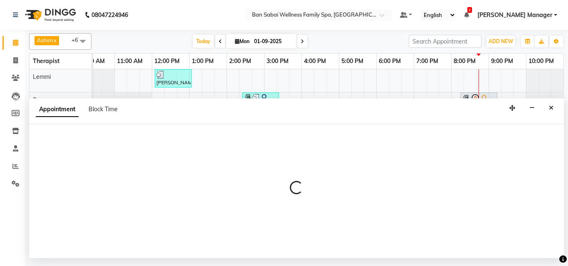
select select "tentative"
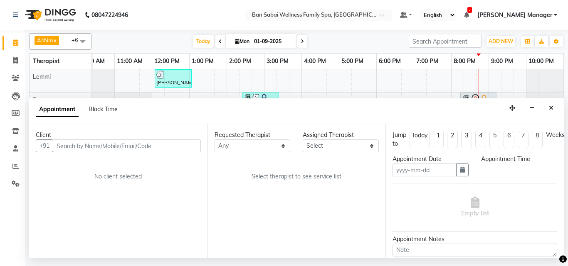
type input "01-09-2025"
select select "87127"
select select "1230"
select select "4132"
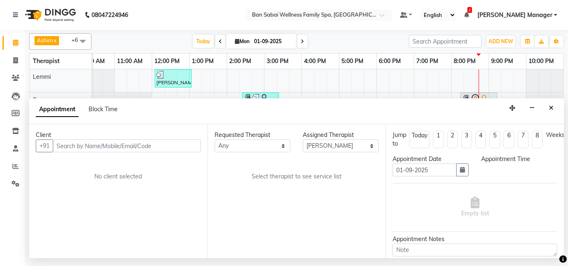
select select "4132"
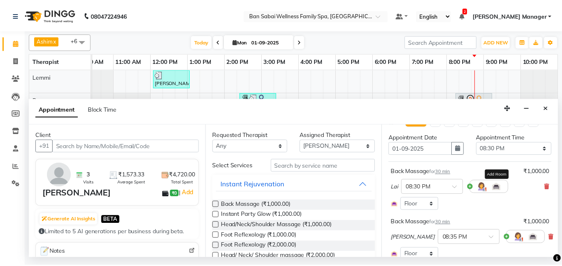
scroll to position [42, 0]
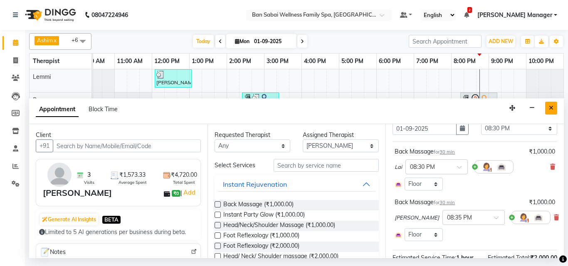
click at [552, 108] on icon "Close" at bounding box center [551, 108] width 5 height 6
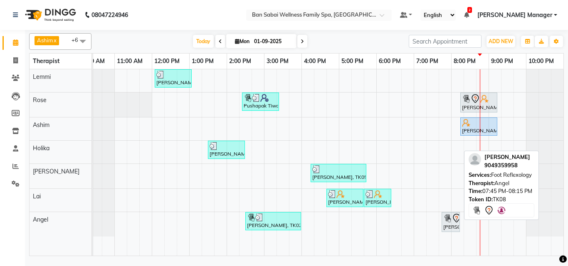
click at [454, 228] on div "[PERSON_NAME], TK08, 07:45 PM-08:15 PM, Foot Reflexology" at bounding box center [450, 222] width 17 height 17
select select "7"
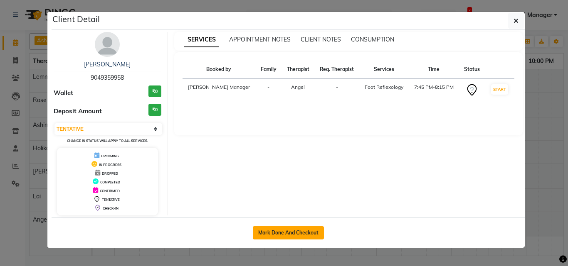
click at [291, 234] on button "Mark Done And Checkout" at bounding box center [288, 233] width 71 height 13
select select "service"
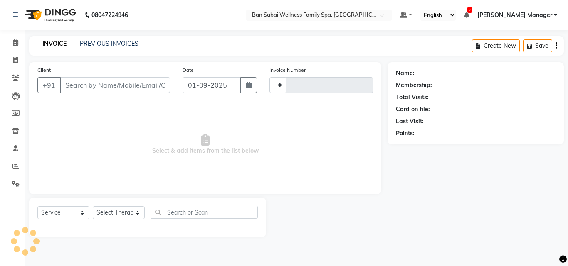
type input "2222"
select select "8225"
type input "9049359958"
select select "90339"
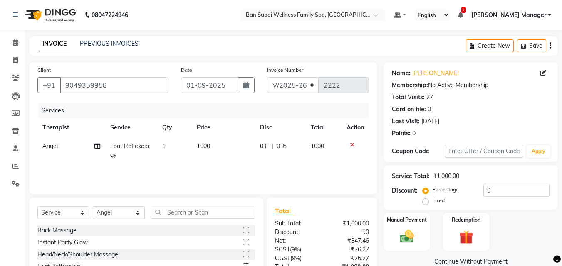
click at [208, 145] on span "1000" at bounding box center [203, 146] width 13 height 7
select select "90339"
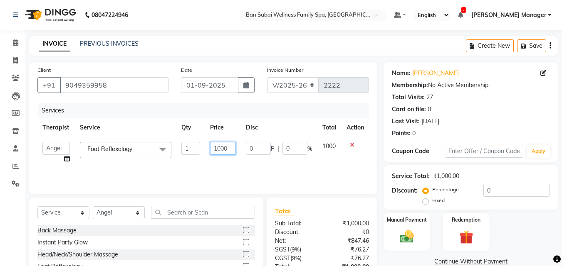
click at [225, 148] on input "1000" at bounding box center [223, 148] width 26 height 13
type input "1180"
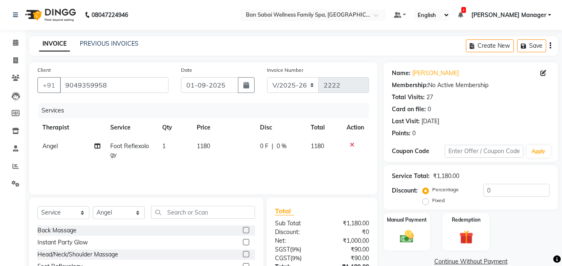
click at [520, 173] on div "Service Total: ₹1,180.00" at bounding box center [471, 176] width 158 height 9
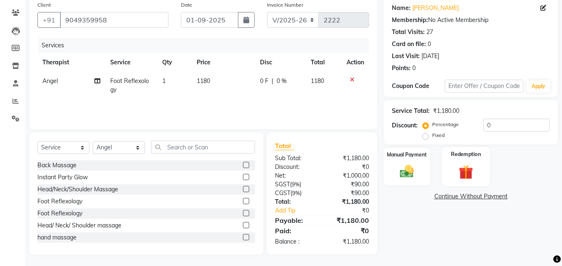
scroll to position [67, 0]
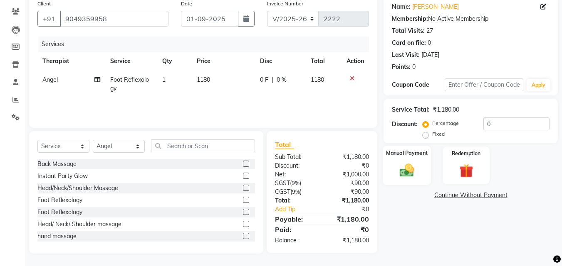
click at [421, 176] on div "Manual Payment" at bounding box center [406, 165] width 49 height 39
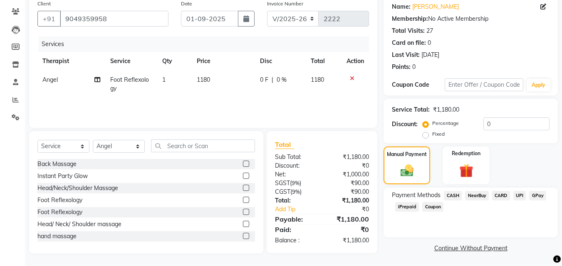
click at [535, 198] on span "GPay" at bounding box center [537, 196] width 17 height 10
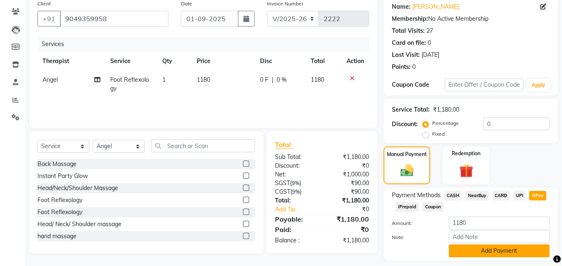
click at [498, 249] on button "Add Payment" at bounding box center [499, 251] width 101 height 13
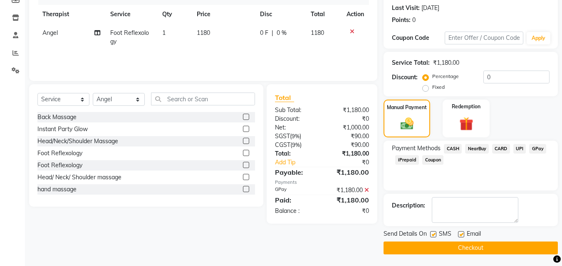
scroll to position [114, 0]
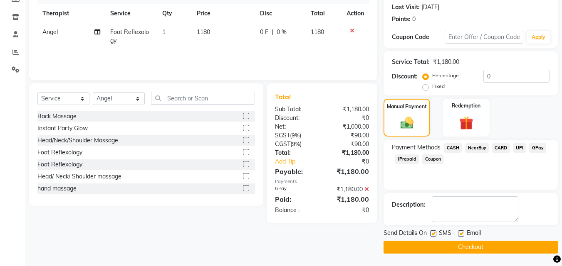
click at [488, 251] on button "Checkout" at bounding box center [470, 247] width 174 height 13
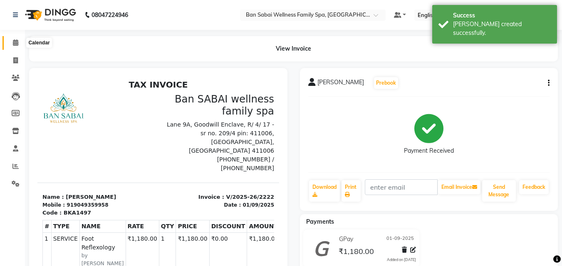
click at [13, 45] on icon at bounding box center [15, 42] width 5 height 6
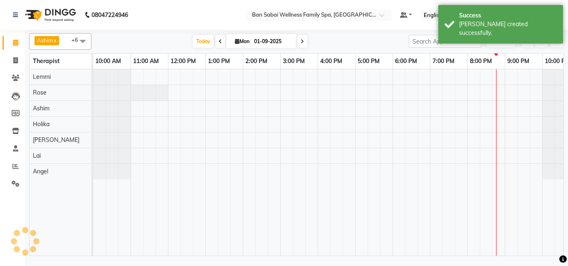
scroll to position [0, 16]
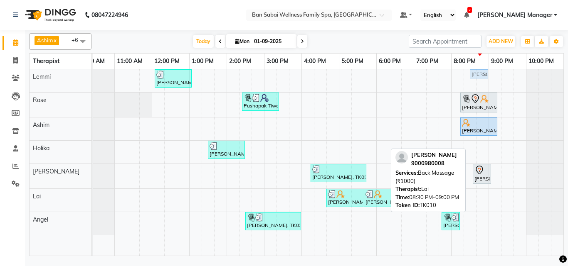
drag, startPoint x: 471, startPoint y: 195, endPoint x: 469, endPoint y: 78, distance: 116.8
click at [469, 78] on tbody "[PERSON_NAME], TK01, 12:05 PM-01:05 PM, Swedish Massage (Medium Pressure)-60min…" at bounding box center [320, 152] width 486 height 166
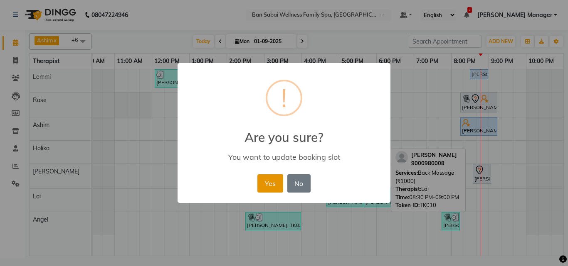
click at [266, 182] on button "Yes" at bounding box center [269, 184] width 25 height 18
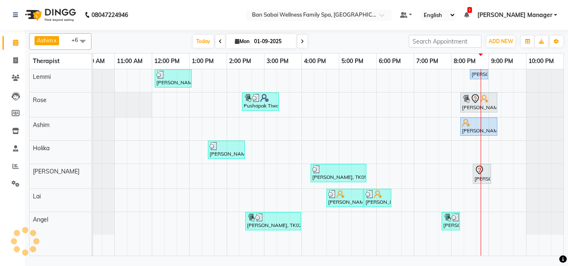
click at [478, 200] on div "[PERSON_NAME], TK01, 12:05 PM-01:05 PM, Swedish Massage (Medium Pressure)-60min…" at bounding box center [320, 162] width 486 height 187
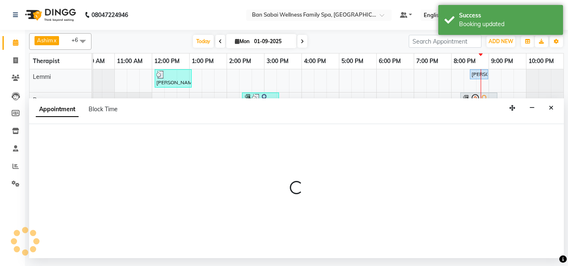
click at [478, 200] on div at bounding box center [296, 191] width 535 height 21
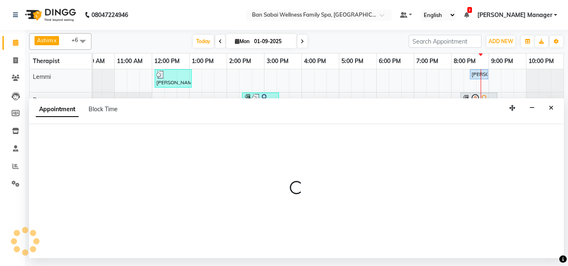
select select "90338"
select select "1245"
select select "tentative"
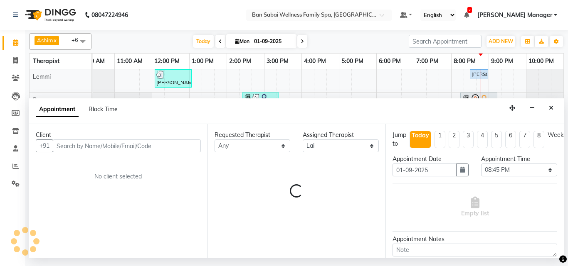
click at [88, 143] on input "text" at bounding box center [127, 146] width 148 height 13
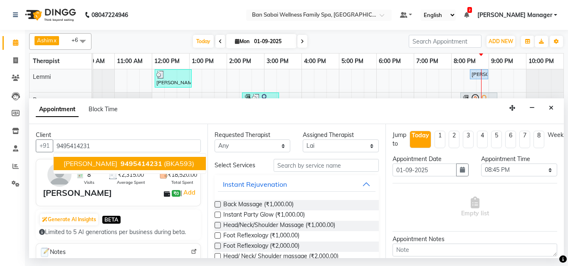
click at [96, 164] on span "[PERSON_NAME]" at bounding box center [91, 164] width 54 height 8
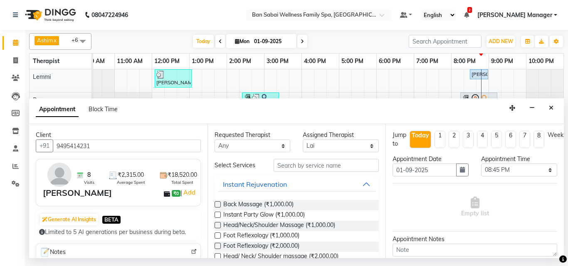
type input "9495414231"
click at [303, 167] on input "text" at bounding box center [327, 165] width 106 height 13
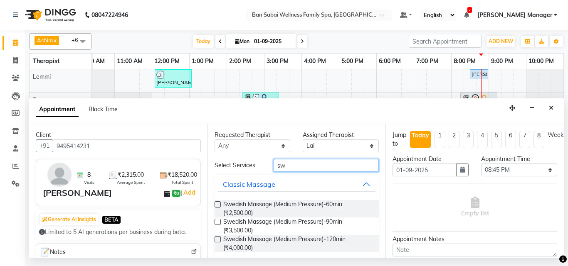
type input "sw"
click at [217, 203] on label at bounding box center [217, 205] width 6 height 6
click at [217, 203] on input "checkbox" at bounding box center [216, 205] width 5 height 5
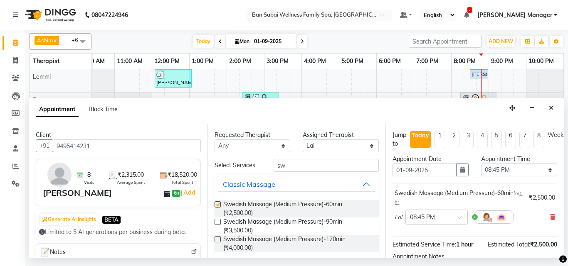
checkbox input "false"
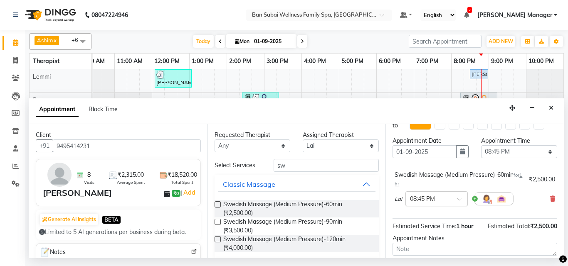
scroll to position [0, 0]
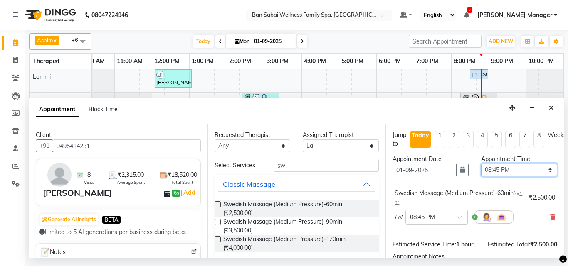
click at [544, 171] on select "Select 11:00 AM 11:05 AM 11:10 AM 11:15 AM 11:20 AM 11:25 AM 11:30 AM 11:35 AM …" at bounding box center [519, 170] width 76 height 13
select select "1235"
click at [481, 164] on select "Select 11:00 AM 11:05 AM 11:10 AM 11:15 AM 11:20 AM 11:25 AM 11:30 AM 11:35 AM …" at bounding box center [519, 170] width 76 height 13
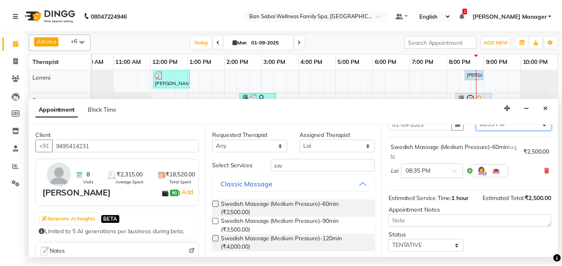
scroll to position [99, 0]
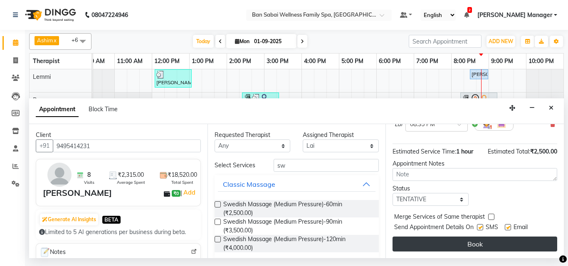
click at [487, 238] on button "Book" at bounding box center [474, 244] width 165 height 15
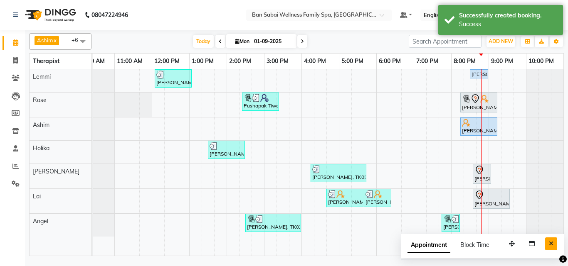
click at [550, 244] on icon "Close" at bounding box center [551, 244] width 5 height 6
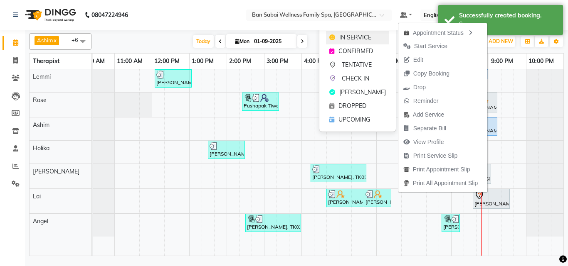
click at [350, 40] on span "IN SERVICE" at bounding box center [355, 37] width 32 height 9
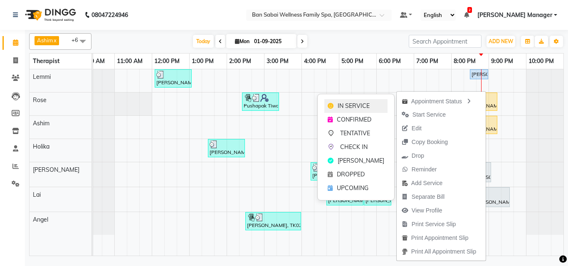
click at [357, 102] on span "IN SERVICE" at bounding box center [354, 106] width 32 height 9
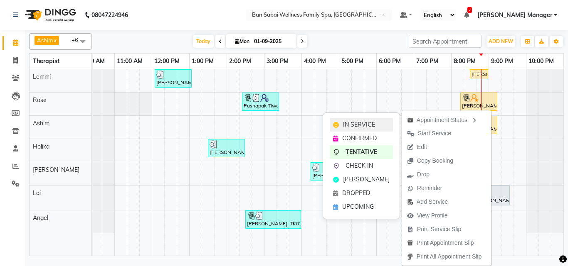
click at [358, 122] on span "IN SERVICE" at bounding box center [359, 125] width 32 height 9
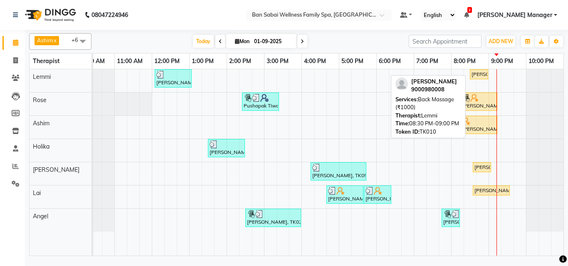
click at [478, 74] on div "[PERSON_NAME], TK10, 08:30 PM-09:00 PM, Back Massage (₹1000)" at bounding box center [479, 74] width 17 height 7
click at [474, 74] on div "[PERSON_NAME], TK10, 08:30 PM-09:00 PM, Back Massage (₹1000)" at bounding box center [479, 74] width 17 height 7
select select "1"
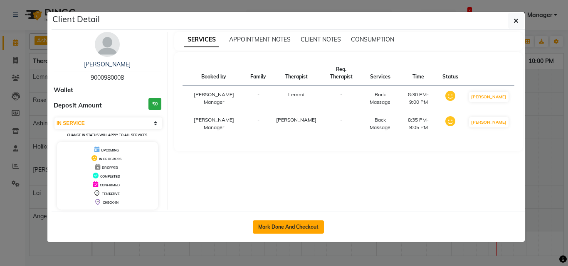
click at [294, 226] on button "Mark Done And Checkout" at bounding box center [288, 227] width 71 height 13
select select "service"
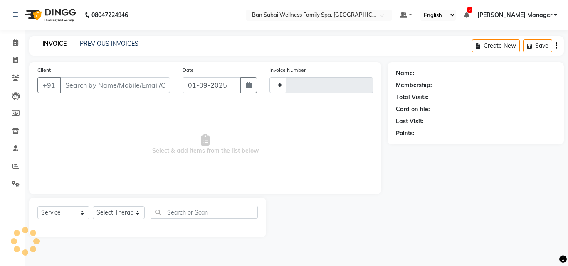
type input "2223"
select select "8225"
type input "9000980008"
select select "78151"
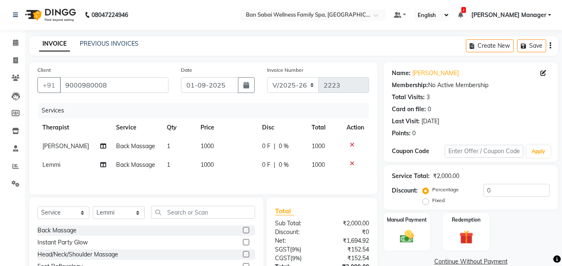
click at [206, 147] on span "1000" at bounding box center [206, 146] width 13 height 7
select select "87127"
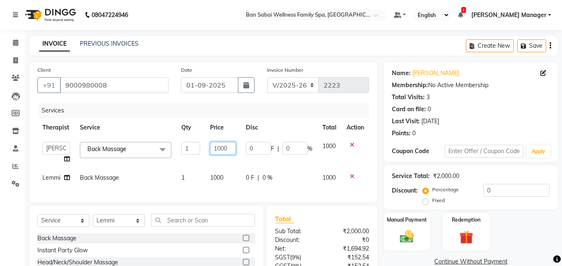
click at [232, 148] on input "1000" at bounding box center [223, 148] width 26 height 13
type input "1180"
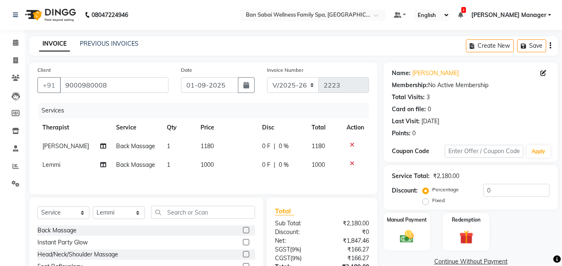
click at [223, 178] on div "Services Therapist Service Qty Price Disc Total Action [PERSON_NAME] Bviimai Ba…" at bounding box center [202, 144] width 331 height 83
click at [210, 167] on td "1000" at bounding box center [226, 165] width 62 height 19
select select "78151"
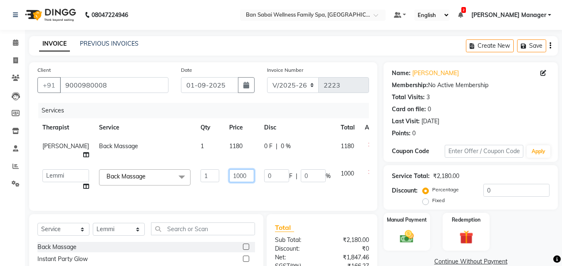
click at [229, 176] on input "1000" at bounding box center [241, 176] width 25 height 13
type input "1180"
click at [361, 187] on div "Client [PHONE_NUMBER] Date [DATE] Invoice Number V/2025 V/[PHONE_NUMBER] Servic…" at bounding box center [203, 136] width 348 height 149
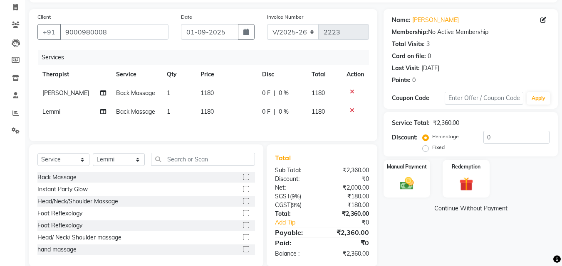
scroll to position [68, 0]
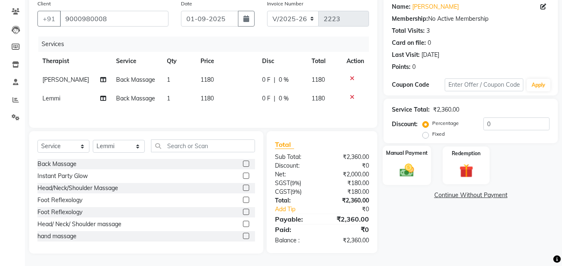
click at [424, 162] on div "Manual Payment" at bounding box center [406, 165] width 49 height 39
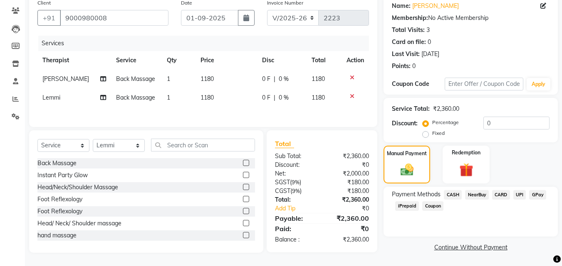
click at [451, 195] on span "CASH" at bounding box center [453, 195] width 18 height 10
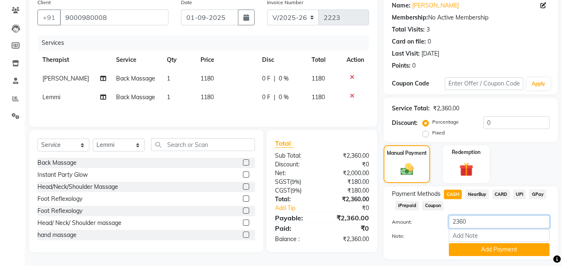
click at [489, 223] on input "2360" at bounding box center [499, 222] width 101 height 13
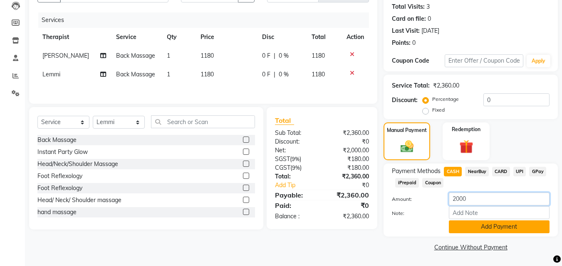
type input "2000"
click at [478, 224] on button "Add Payment" at bounding box center [499, 227] width 101 height 13
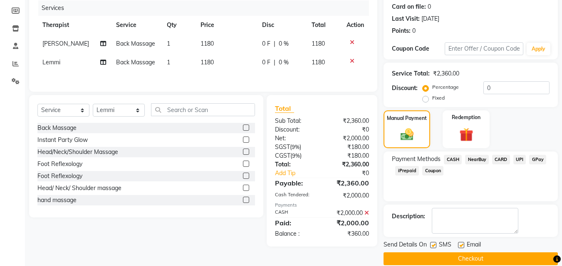
scroll to position [114, 0]
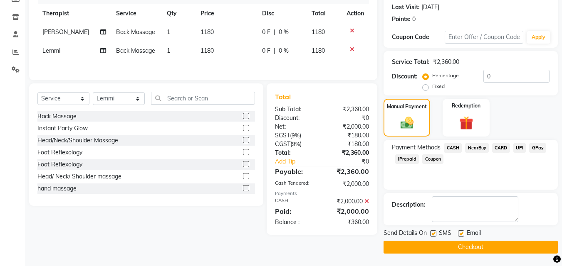
click at [534, 150] on span "GPay" at bounding box center [537, 148] width 17 height 10
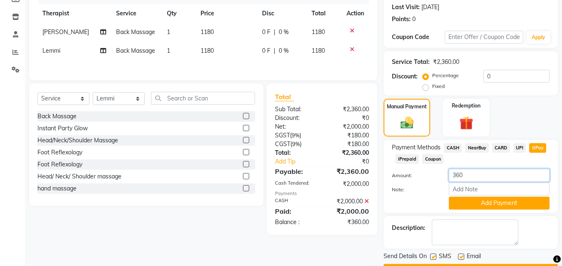
click at [493, 175] on input "360" at bounding box center [499, 175] width 101 height 13
click at [508, 205] on button "Add Payment" at bounding box center [499, 203] width 101 height 13
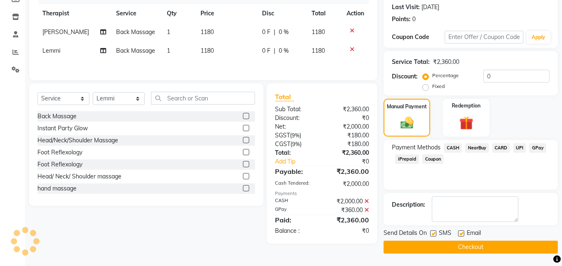
click at [467, 248] on button "Checkout" at bounding box center [470, 247] width 174 height 13
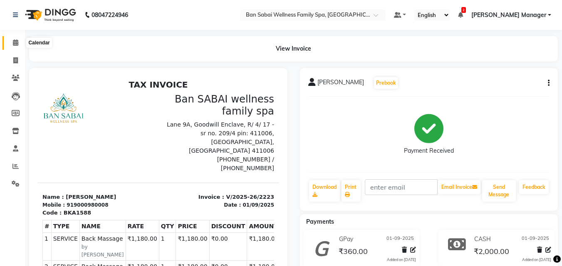
click at [15, 44] on icon at bounding box center [15, 42] width 5 height 6
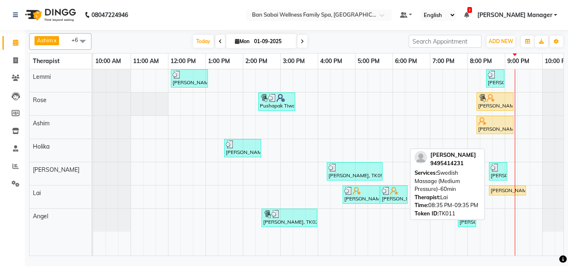
click at [498, 190] on div "[PERSON_NAME], TK11, 08:35 PM-09:35 PM, Swedish Massage (Medium Pressure)-60min" at bounding box center [507, 190] width 35 height 7
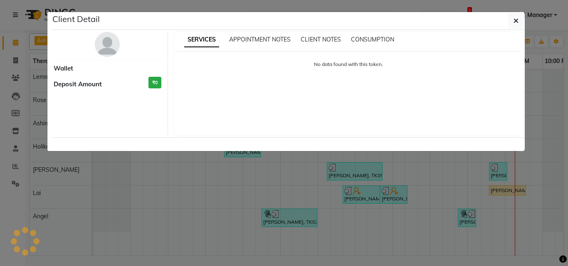
select select "1"
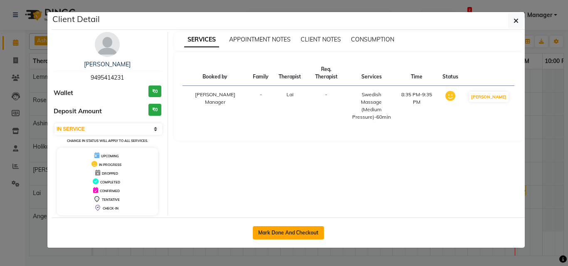
click at [275, 231] on button "Mark Done And Checkout" at bounding box center [288, 233] width 71 height 13
select select "service"
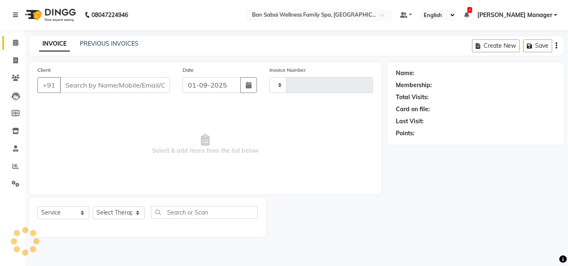
type input "2224"
select select "8225"
type input "9495414231"
select select "90338"
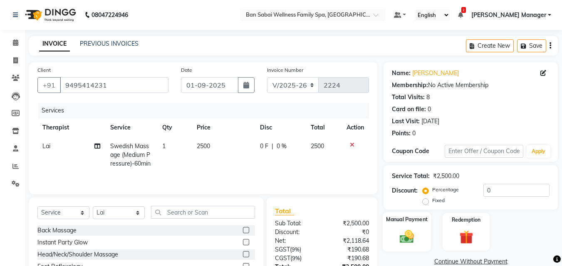
click at [424, 236] on div "Manual Payment" at bounding box center [406, 231] width 49 height 39
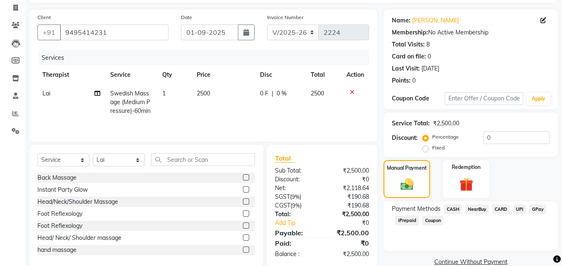
scroll to position [67, 0]
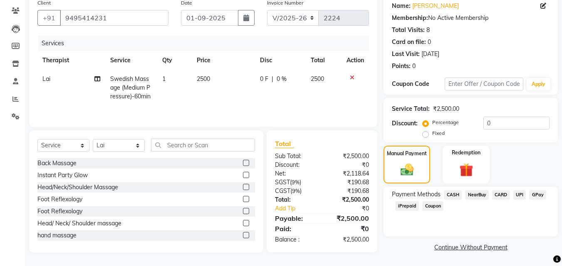
click at [543, 196] on span "GPay" at bounding box center [537, 195] width 17 height 10
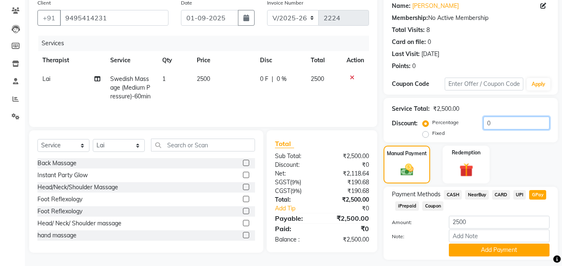
click at [518, 124] on input "0" at bounding box center [516, 123] width 66 height 13
click at [206, 81] on span "2500" at bounding box center [203, 78] width 13 height 7
select select "90338"
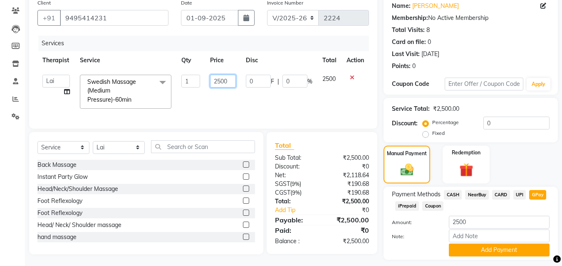
click at [221, 80] on input "2500" at bounding box center [223, 81] width 26 height 13
type input "2360"
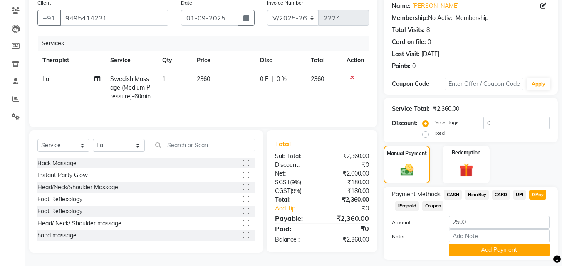
click at [359, 104] on td at bounding box center [354, 88] width 27 height 36
click at [492, 220] on input "2500" at bounding box center [499, 222] width 101 height 13
type input "2"
click at [452, 193] on span "CASH" at bounding box center [453, 195] width 18 height 10
type input "2360"
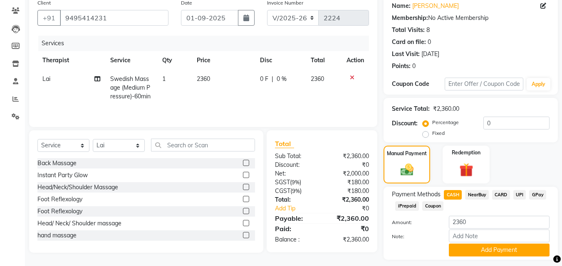
click at [539, 196] on span "GPay" at bounding box center [537, 195] width 17 height 10
click at [495, 251] on button "Add Payment" at bounding box center [499, 250] width 101 height 13
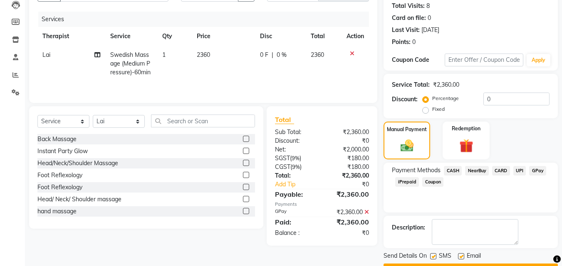
scroll to position [114, 0]
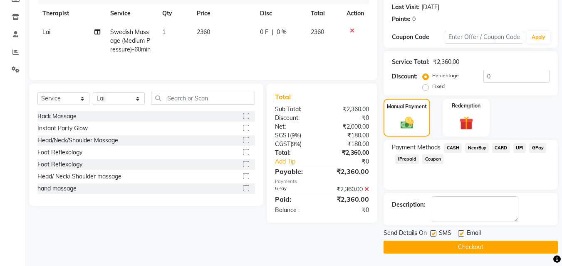
click at [469, 249] on button "Checkout" at bounding box center [470, 247] width 174 height 13
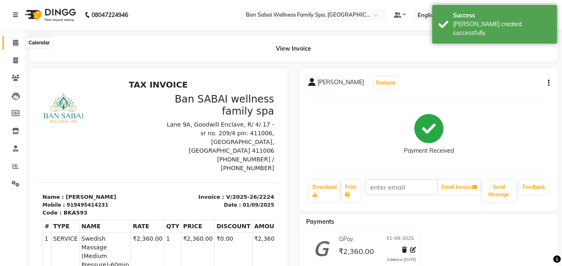
click at [14, 44] on icon at bounding box center [15, 42] width 5 height 6
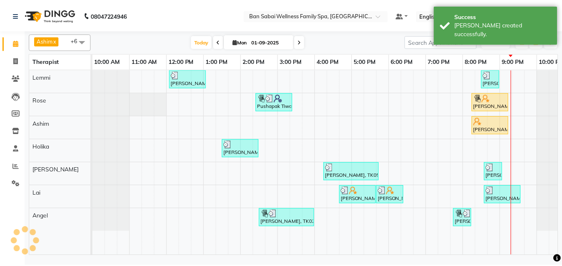
scroll to position [0, 16]
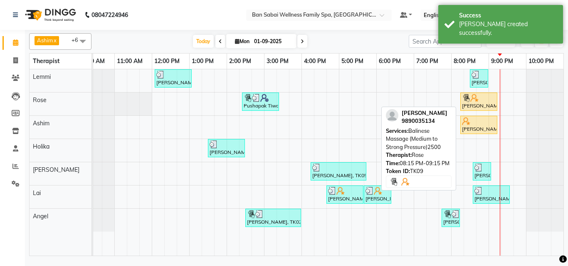
click at [482, 102] on div "[PERSON_NAME], TK09, 08:15 PM-09:15 PM, Balinese Massage (Medium to Strong Pres…" at bounding box center [478, 102] width 35 height 16
select select "1"
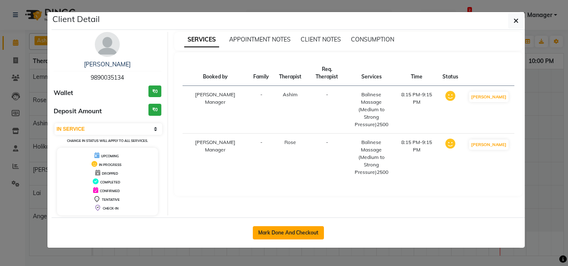
click at [289, 233] on button "Mark Done And Checkout" at bounding box center [288, 233] width 71 height 13
select select "service"
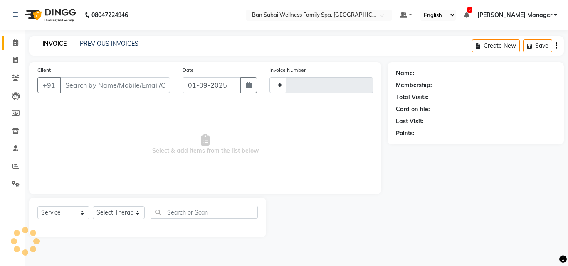
type input "2225"
select select "8225"
type input "9890035134"
select select "78178"
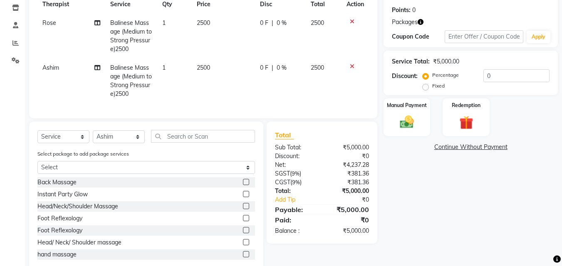
scroll to position [125, 0]
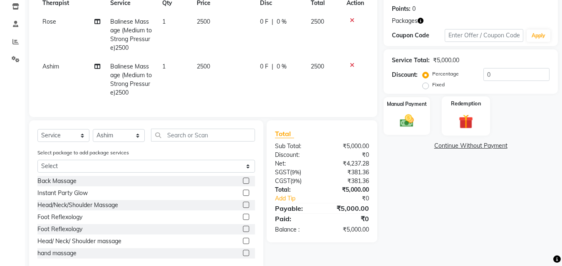
click at [485, 120] on div "Redemption" at bounding box center [465, 115] width 49 height 39
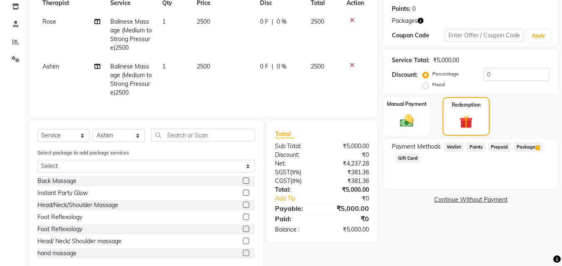
click at [524, 146] on span "Package 3" at bounding box center [528, 148] width 29 height 10
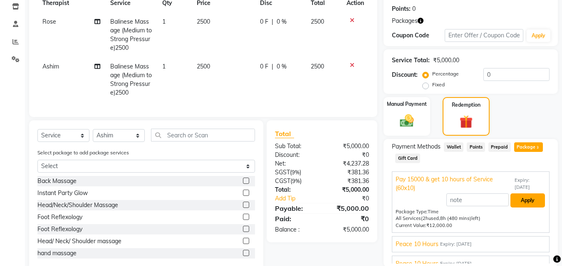
click at [521, 198] on button "Apply" at bounding box center [527, 201] width 35 height 14
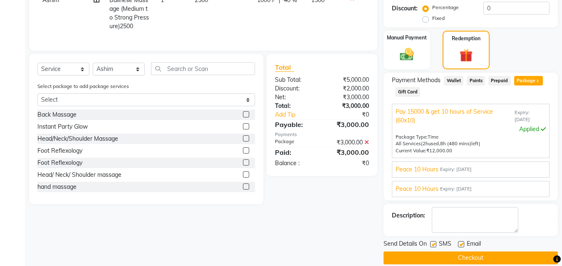
scroll to position [202, 0]
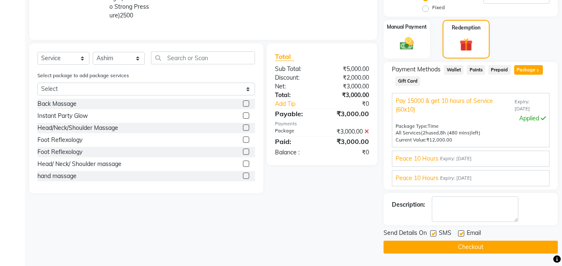
click at [472, 246] on button "Checkout" at bounding box center [470, 247] width 174 height 13
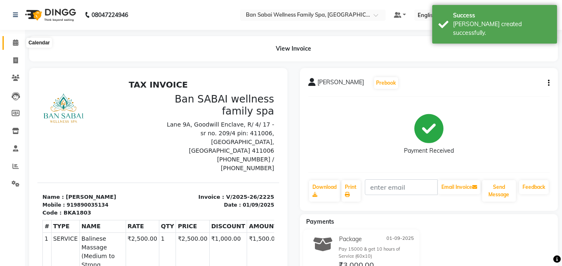
click at [17, 43] on icon at bounding box center [15, 42] width 5 height 6
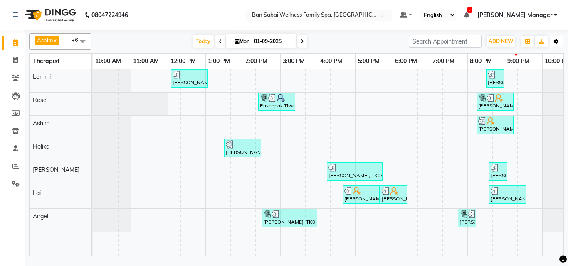
click at [558, 42] on icon "button" at bounding box center [556, 41] width 5 height 5
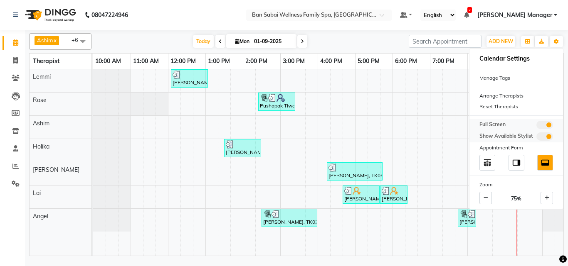
click at [540, 125] on span at bounding box center [544, 125] width 17 height 8
click at [536, 126] on input "checkbox" at bounding box center [536, 126] width 0 height 0
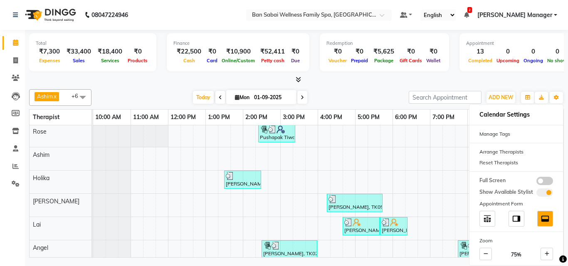
scroll to position [37, 0]
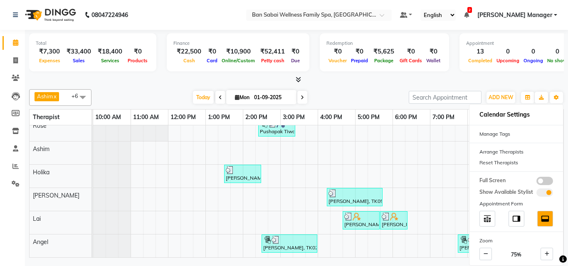
click at [147, 80] on div at bounding box center [296, 80] width 535 height 9
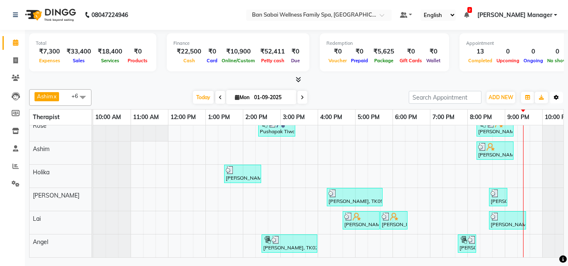
click at [554, 96] on icon "button" at bounding box center [556, 97] width 5 height 5
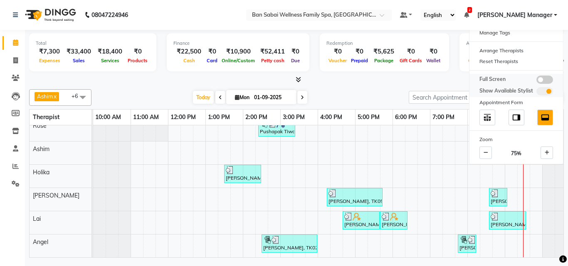
click at [545, 81] on span at bounding box center [544, 80] width 17 height 8
click at [536, 81] on input "checkbox" at bounding box center [536, 81] width 0 height 0
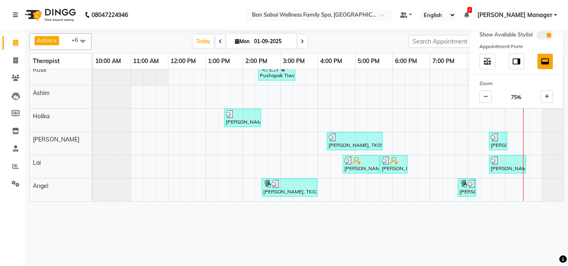
scroll to position [0, 0]
